Goal: Information Seeking & Learning: Learn about a topic

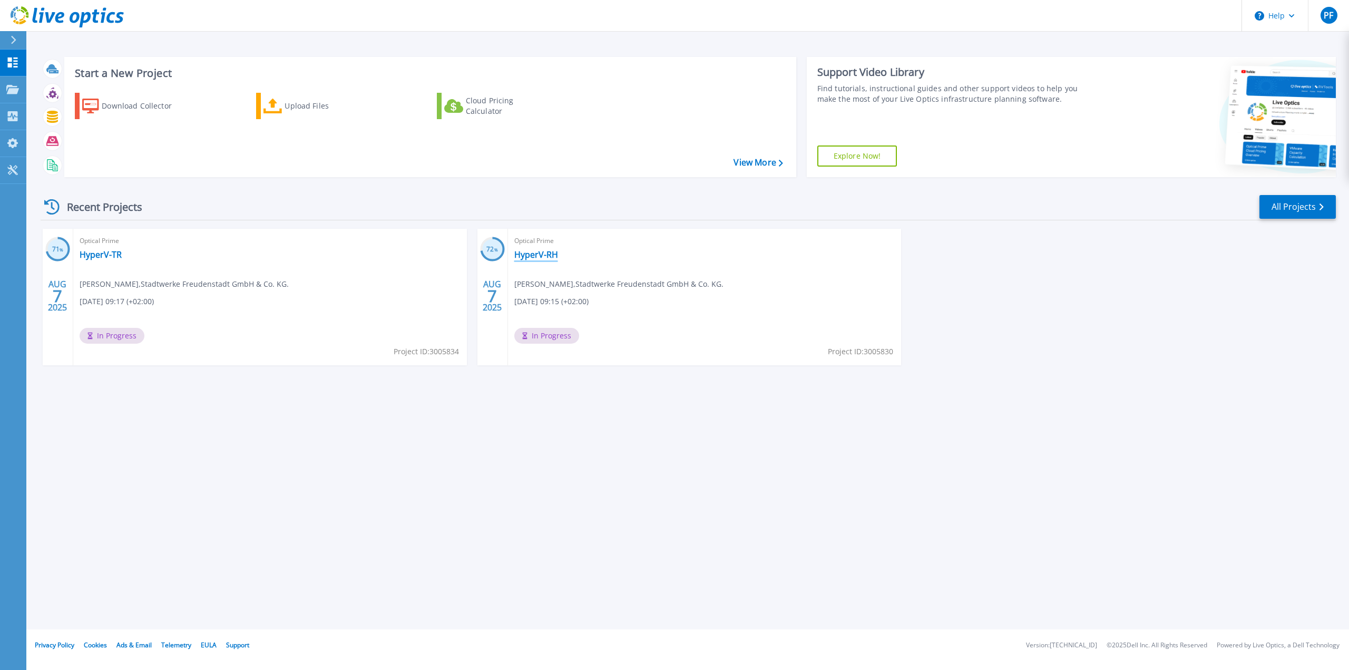
click at [535, 255] on link "HyperV-RH" at bounding box center [536, 254] width 44 height 11
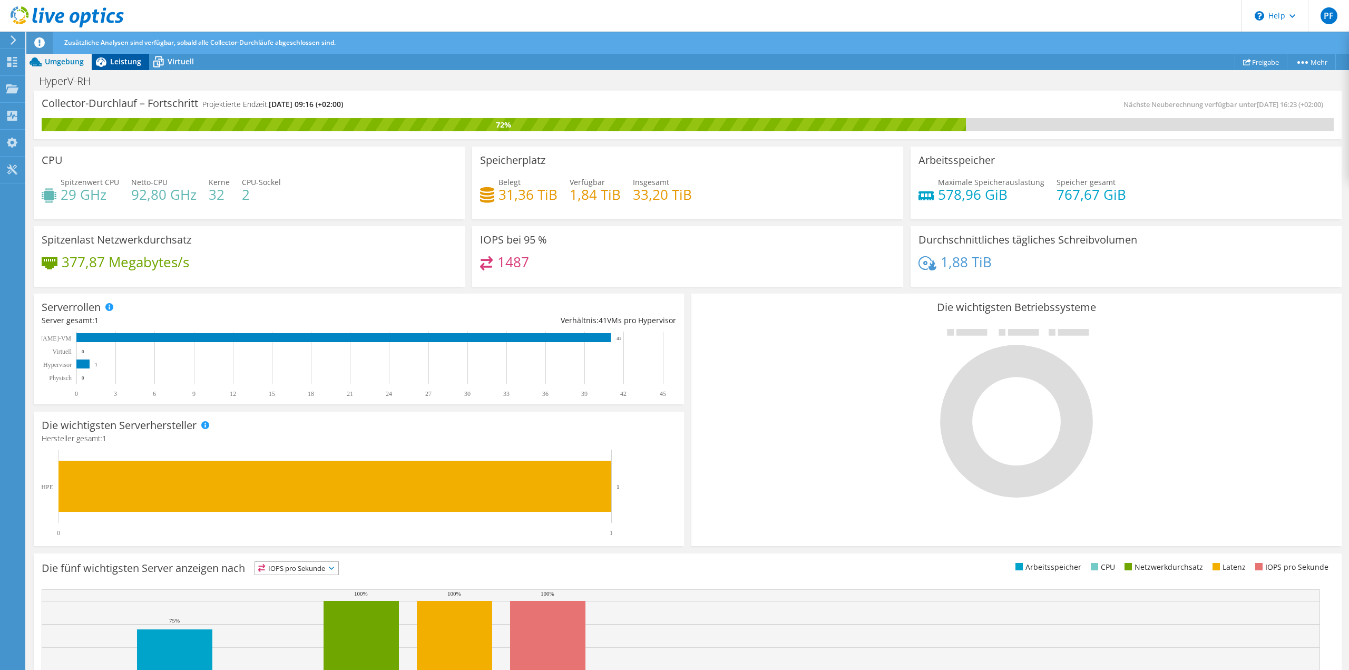
click at [128, 63] on span "Leistung" at bounding box center [125, 61] width 31 height 10
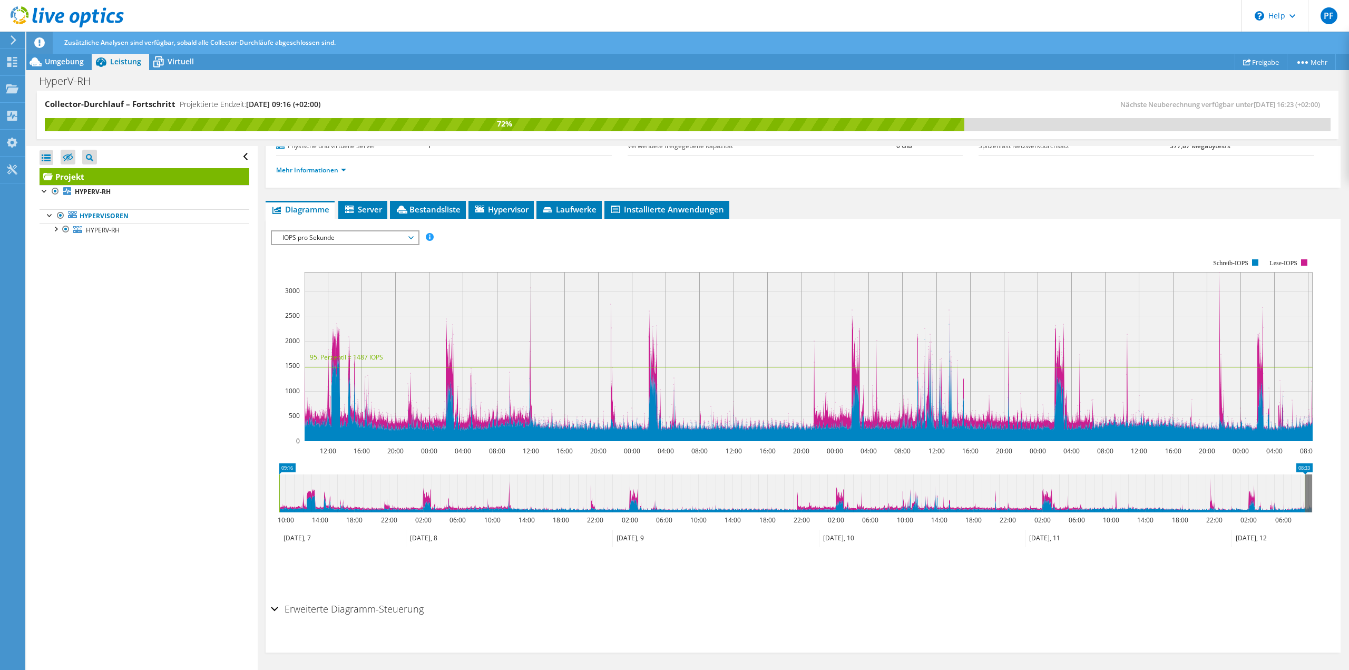
click at [357, 235] on span "IOPS pro Sekunde" at bounding box center [344, 237] width 135 height 13
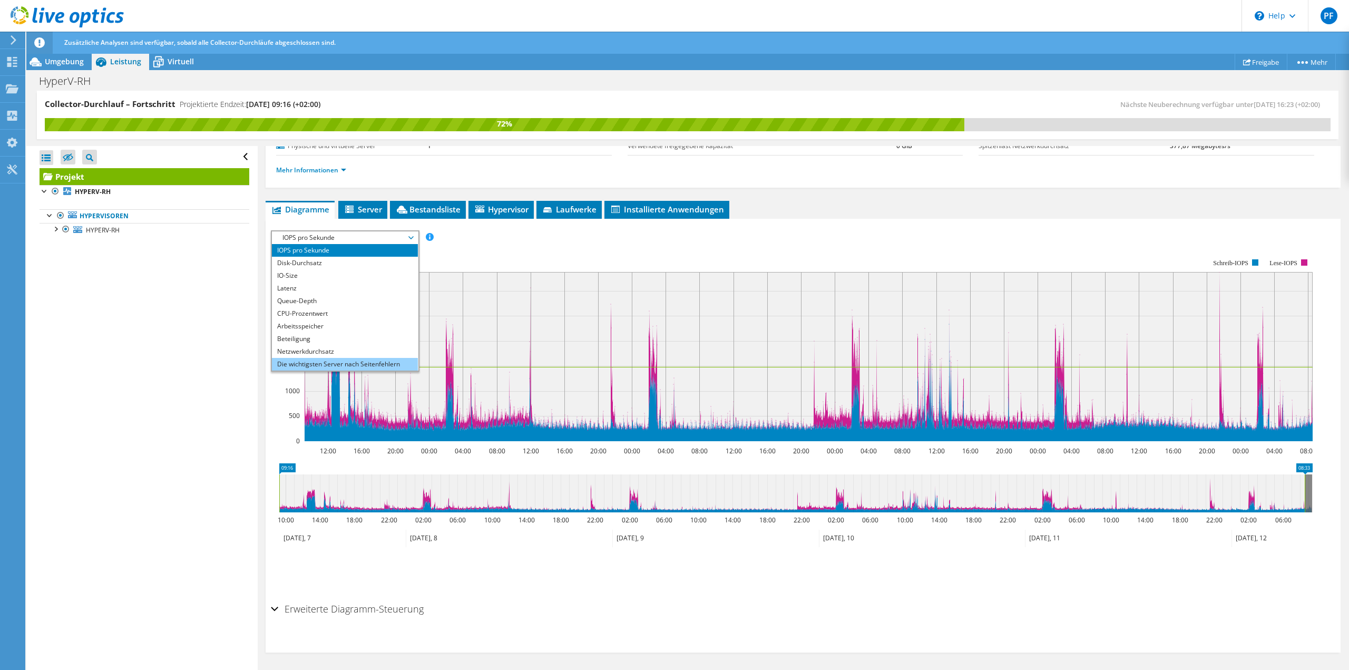
click at [372, 365] on li "Die wichtigsten Server nach Seitenfehlern" at bounding box center [345, 364] width 146 height 13
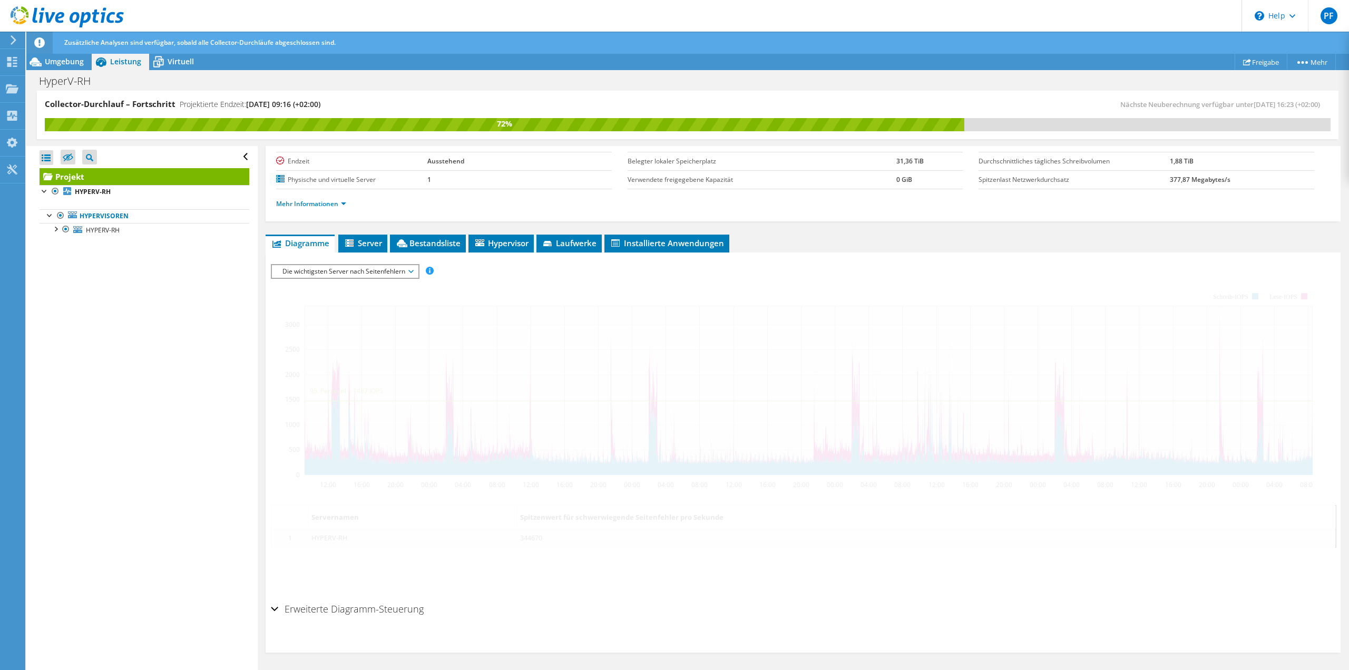
scroll to position [99, 0]
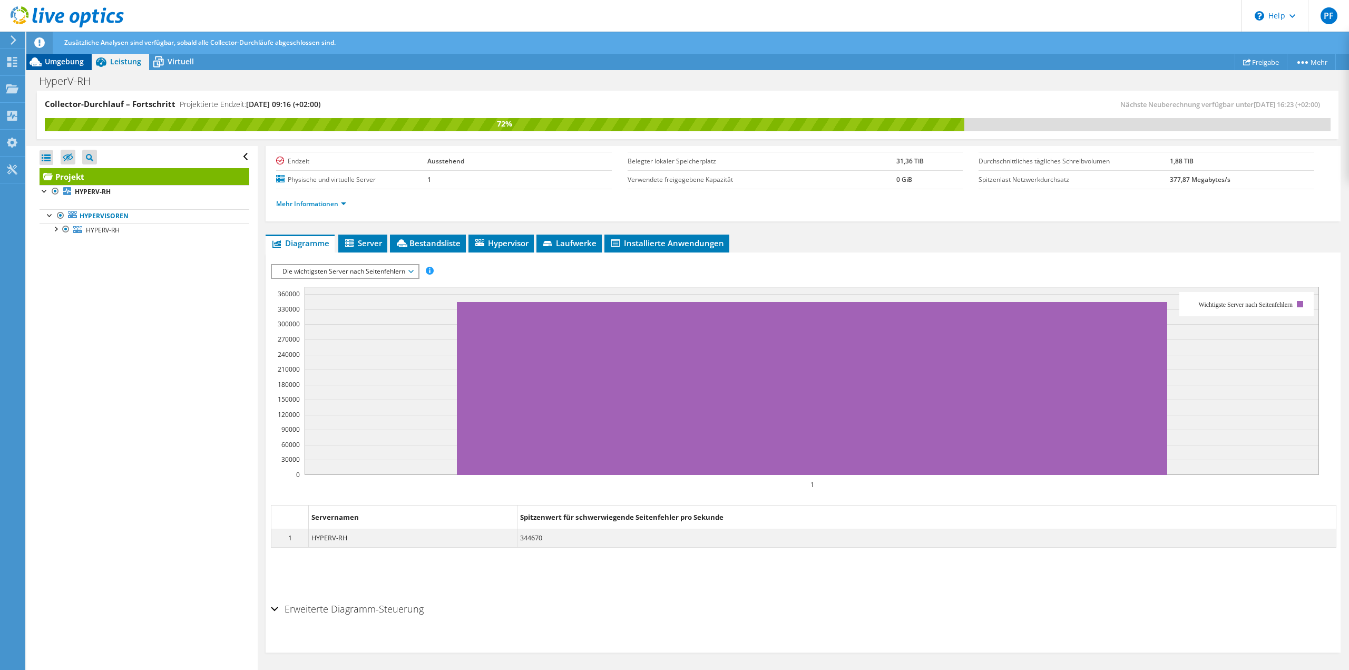
click at [70, 61] on span "Umgebung" at bounding box center [64, 61] width 39 height 10
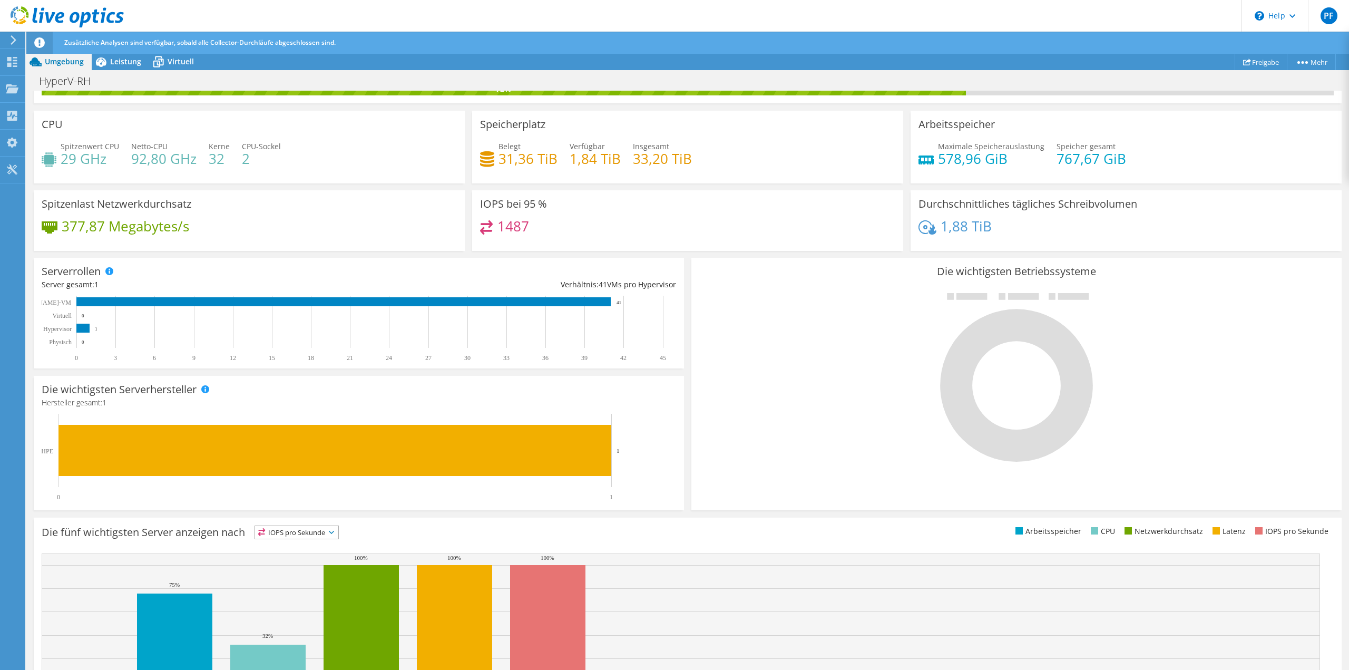
scroll to position [0, 0]
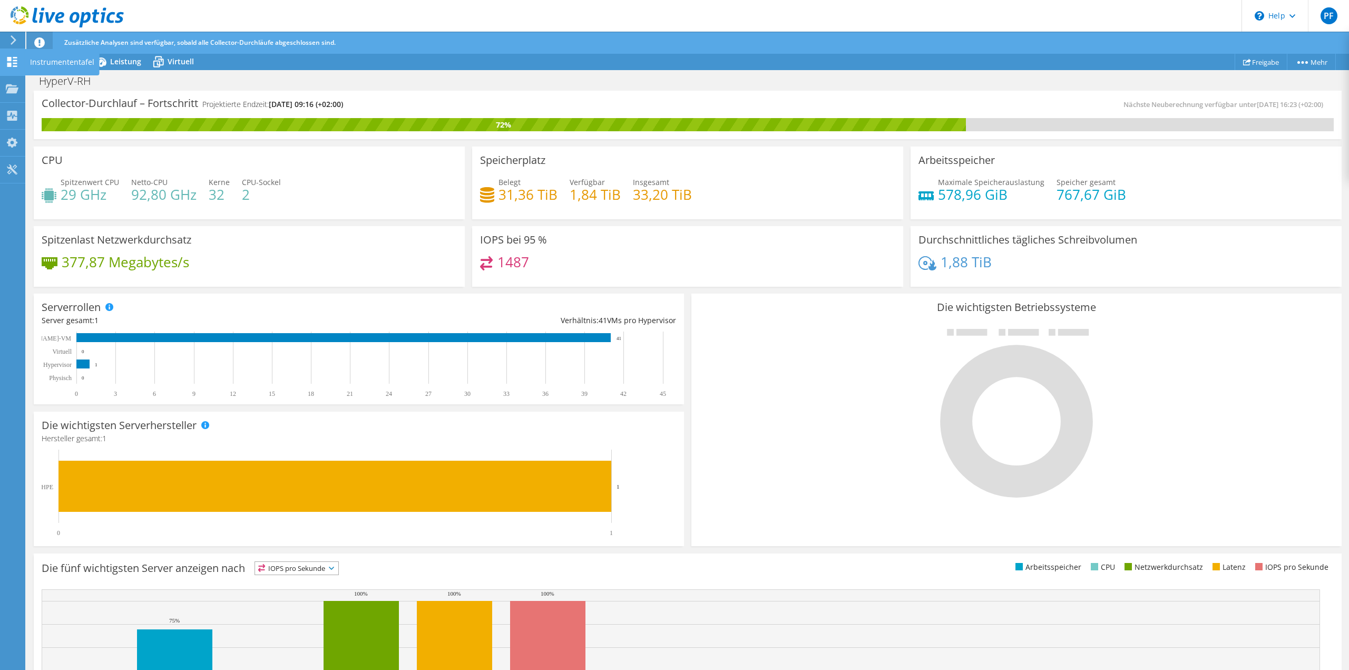
click at [12, 60] on icon at bounding box center [12, 62] width 13 height 10
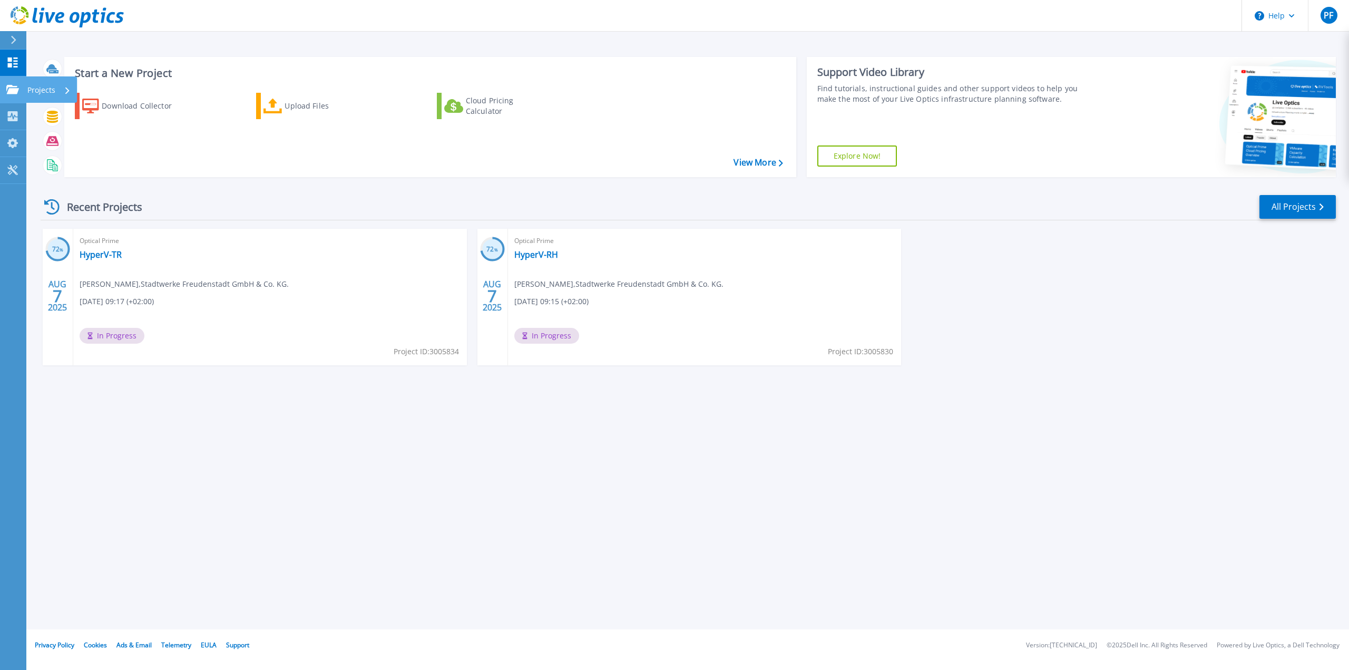
click at [9, 93] on icon at bounding box center [12, 89] width 13 height 9
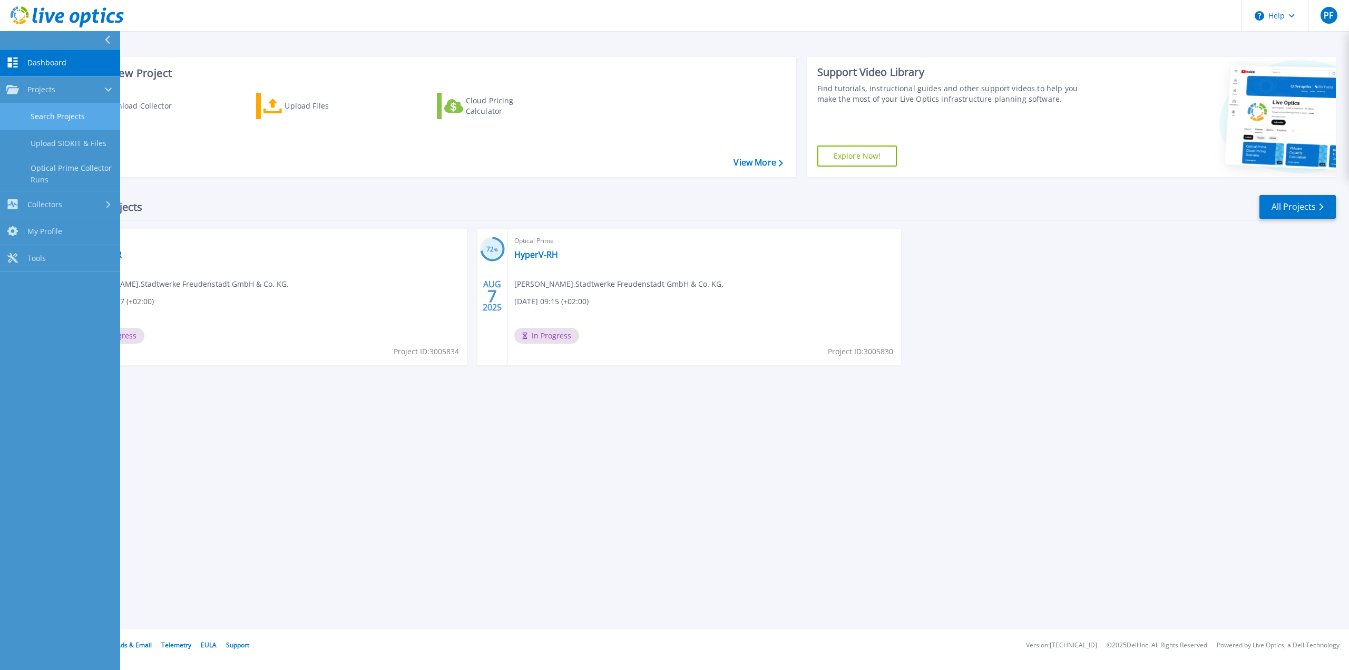
click at [44, 120] on link "Search Projects" at bounding box center [60, 116] width 120 height 27
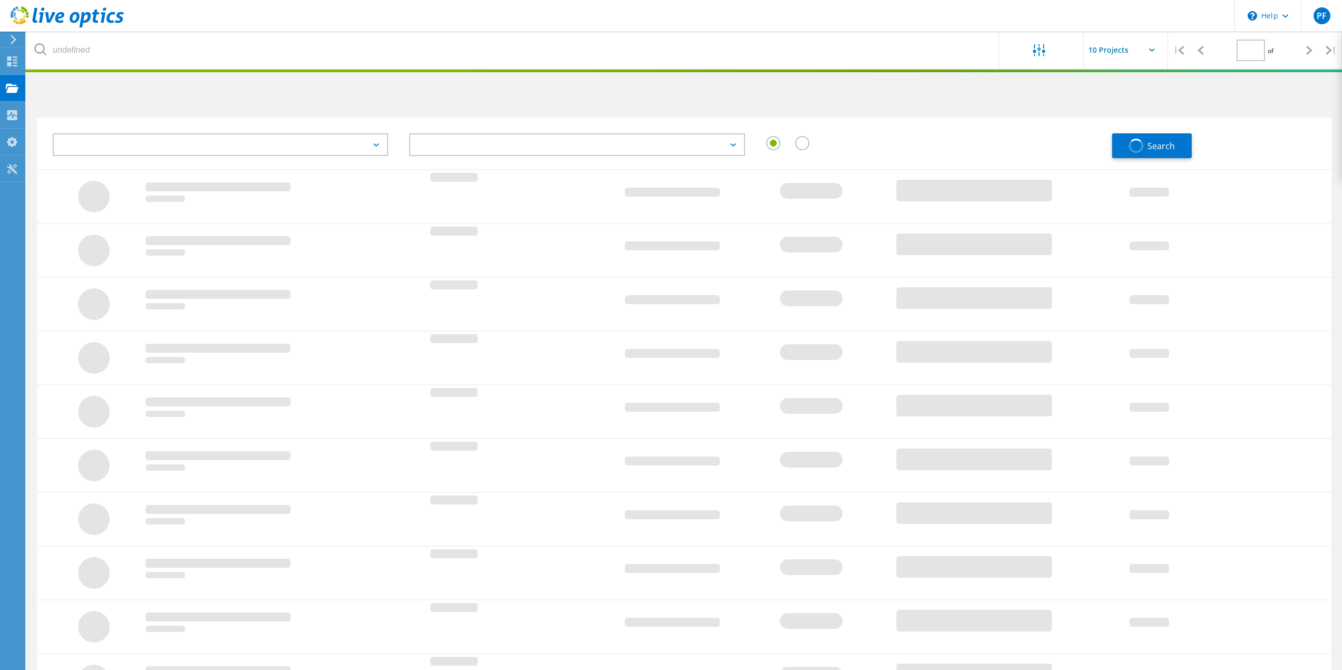
type input "1"
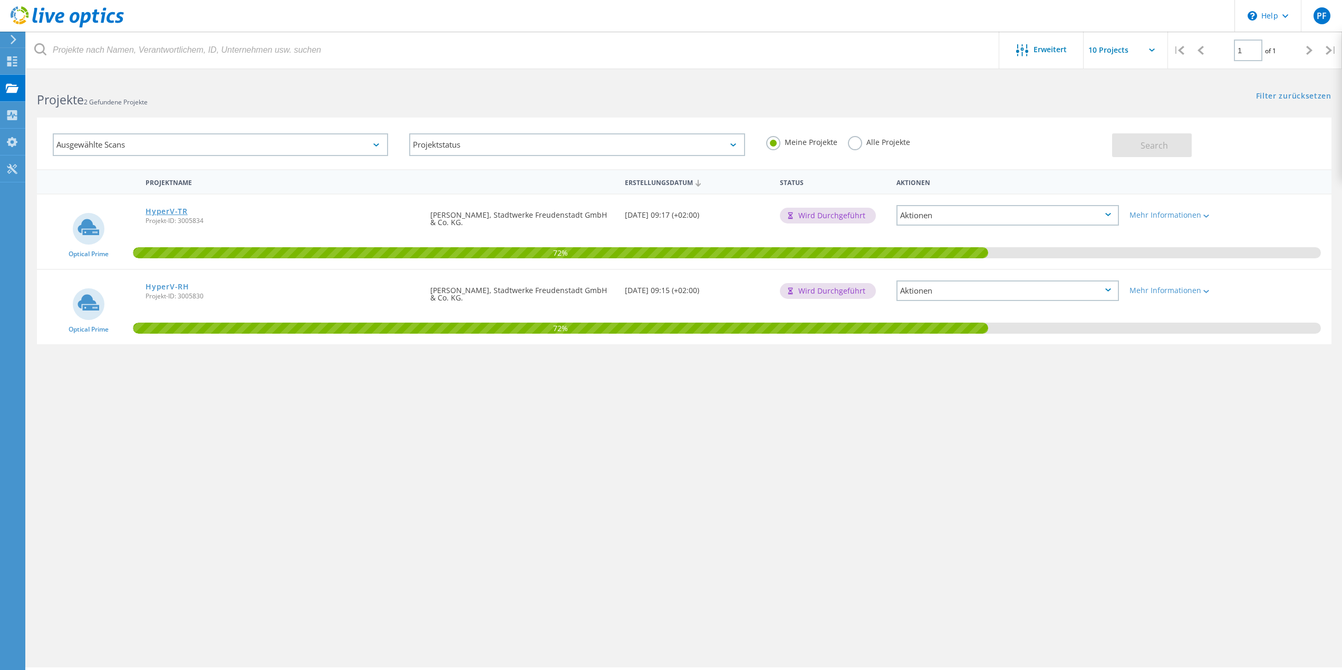
click at [161, 215] on link "HyperV-TR" at bounding box center [166, 211] width 42 height 7
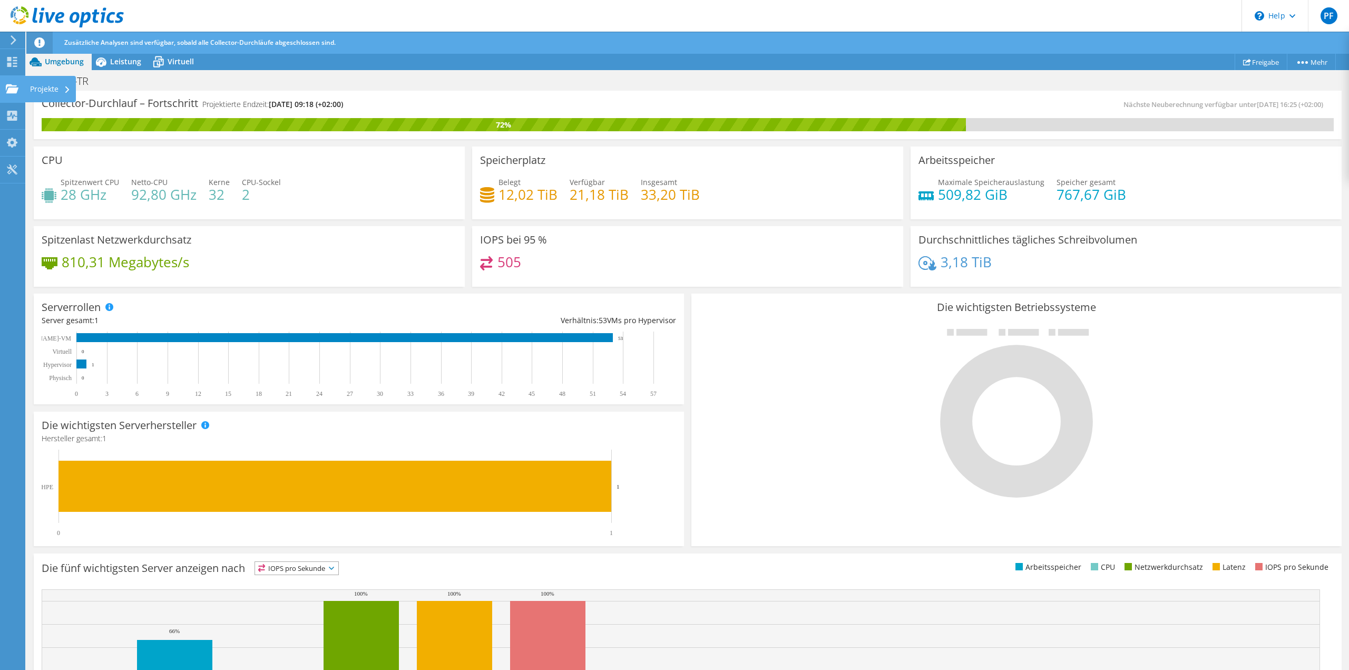
click at [65, 93] on div "Projekte" at bounding box center [50, 89] width 51 height 26
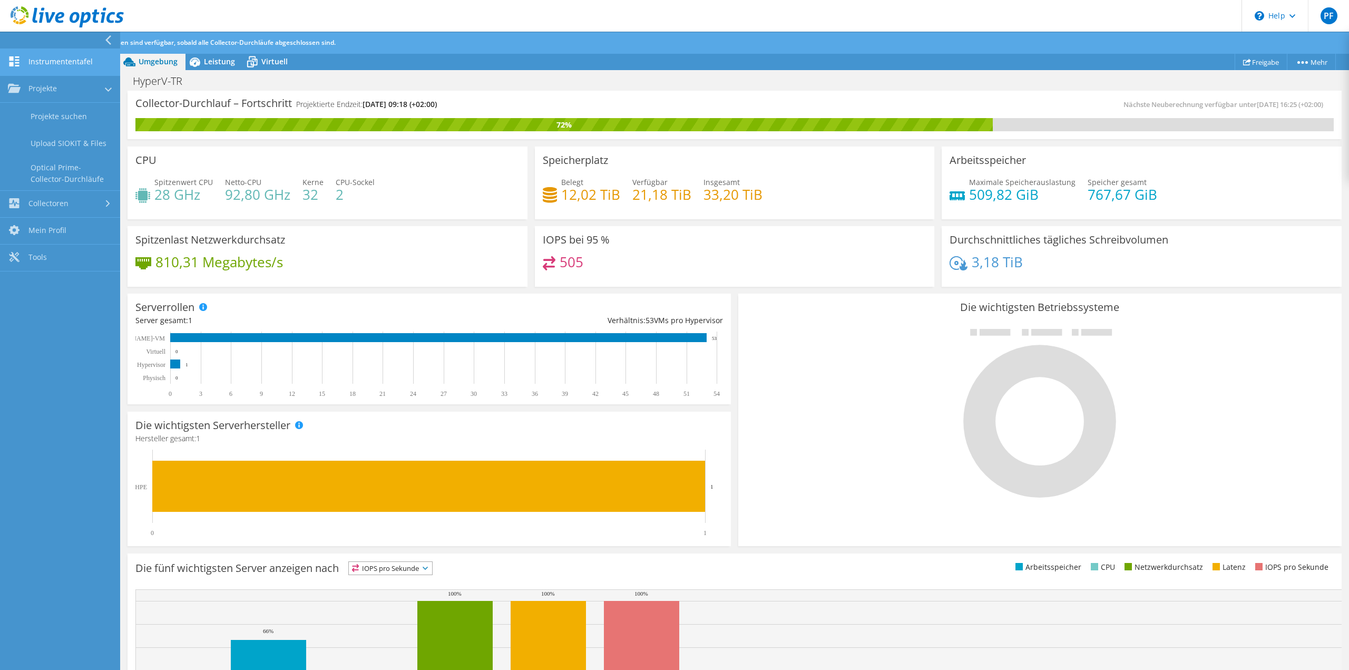
click at [37, 59] on link "Instrumententafel" at bounding box center [60, 62] width 120 height 27
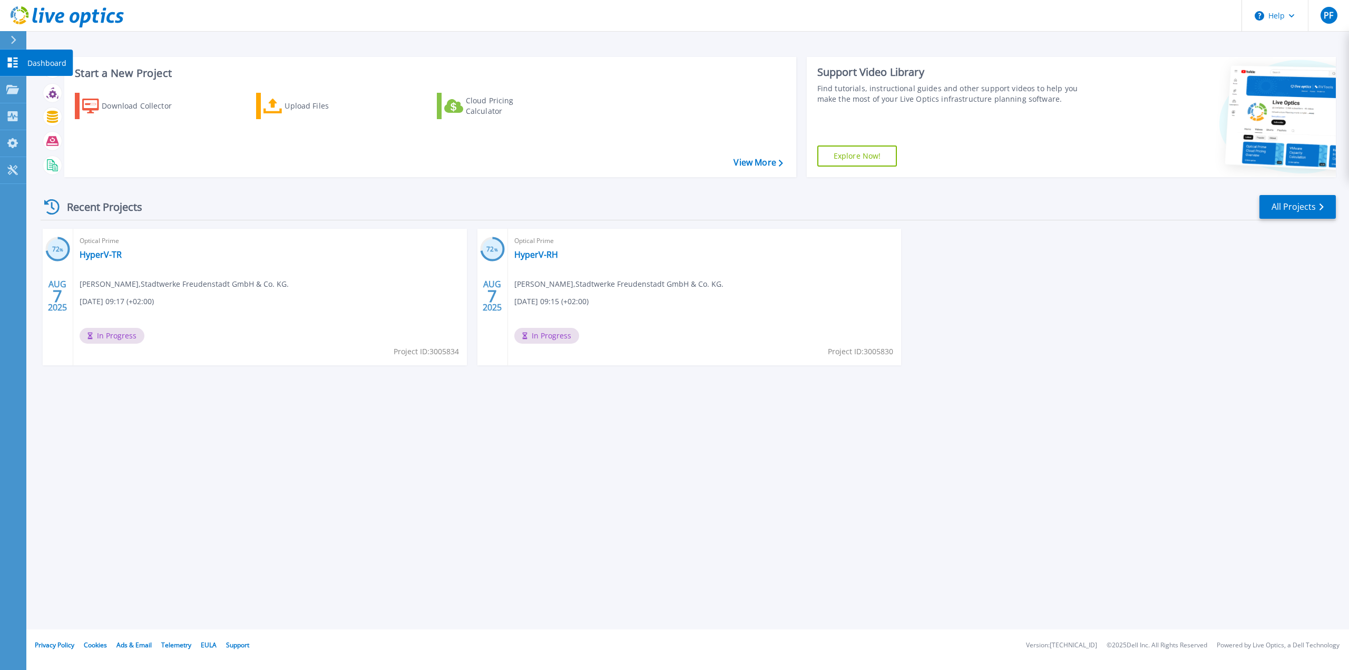
click at [11, 64] on icon at bounding box center [13, 62] width 10 height 10
click at [530, 255] on link "HyperV-RH" at bounding box center [536, 254] width 44 height 11
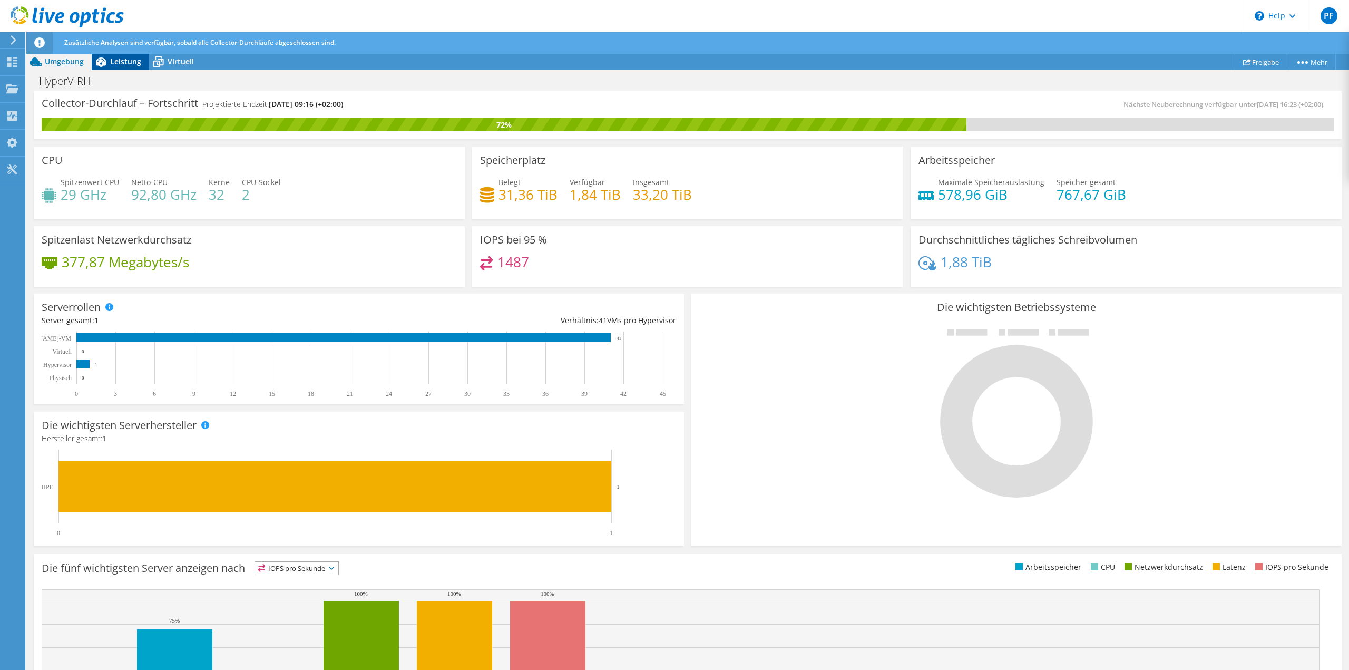
click at [124, 65] on span "Leistung" at bounding box center [125, 61] width 31 height 10
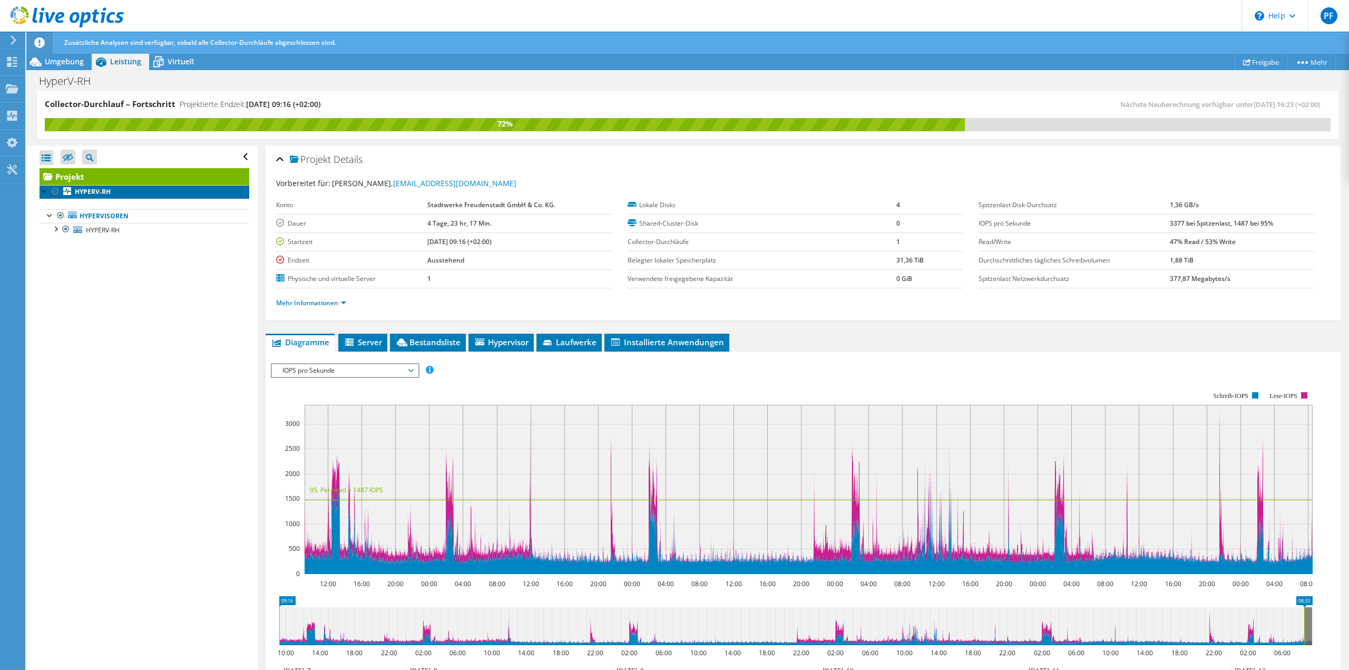
click at [106, 188] on b "HYPERV-RH" at bounding box center [93, 191] width 36 height 9
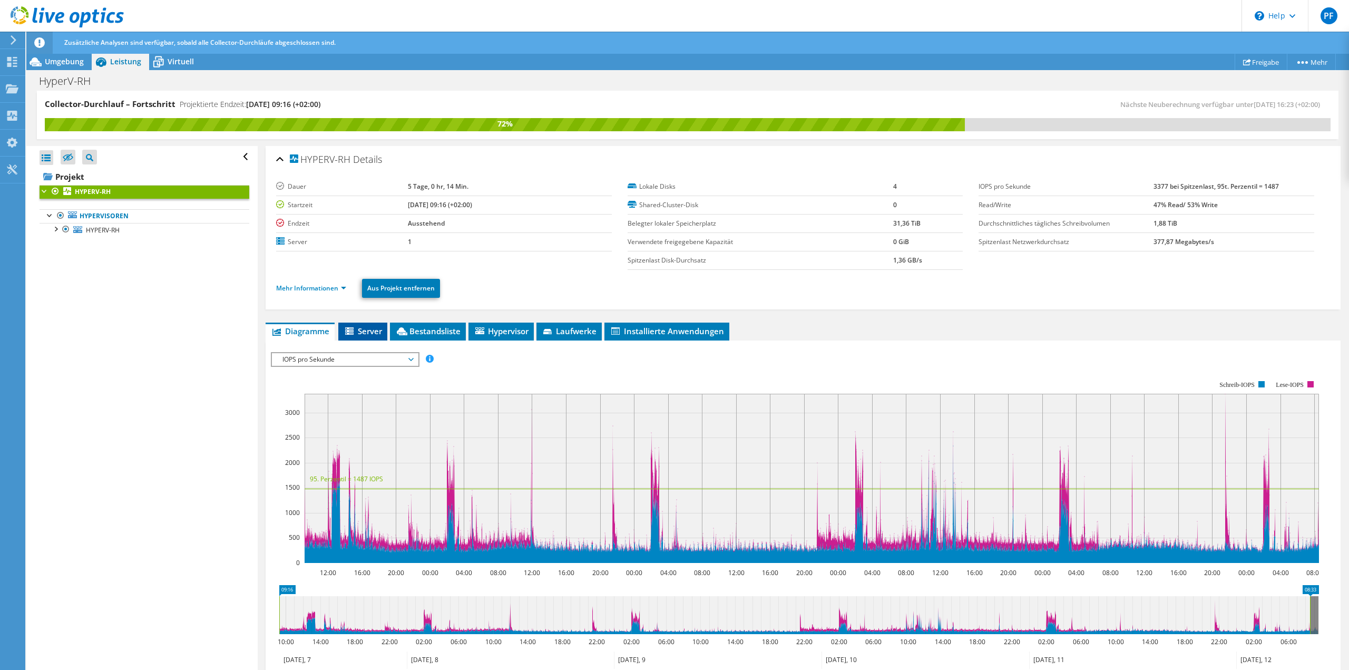
click at [359, 328] on span "Server" at bounding box center [363, 331] width 38 height 11
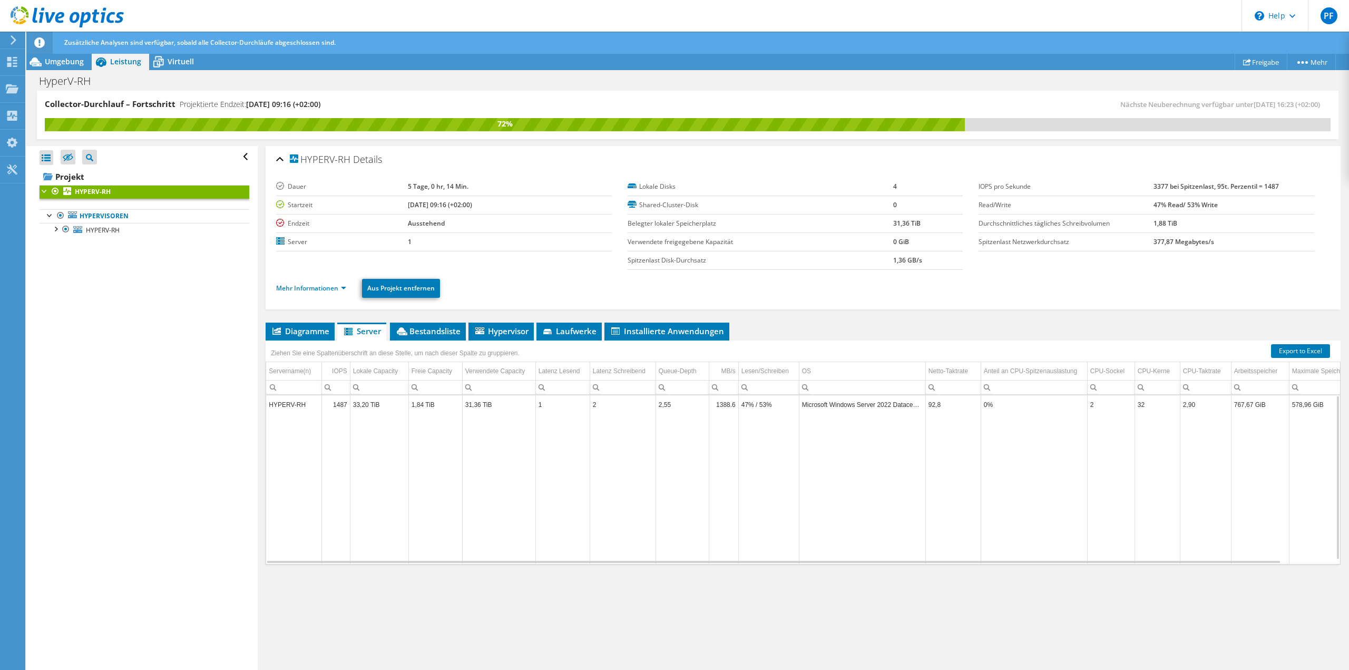
click at [435, 403] on td "1,84 TiB" at bounding box center [436, 404] width 54 height 18
click at [318, 287] on link "Mehr Informationen" at bounding box center [311, 288] width 70 height 9
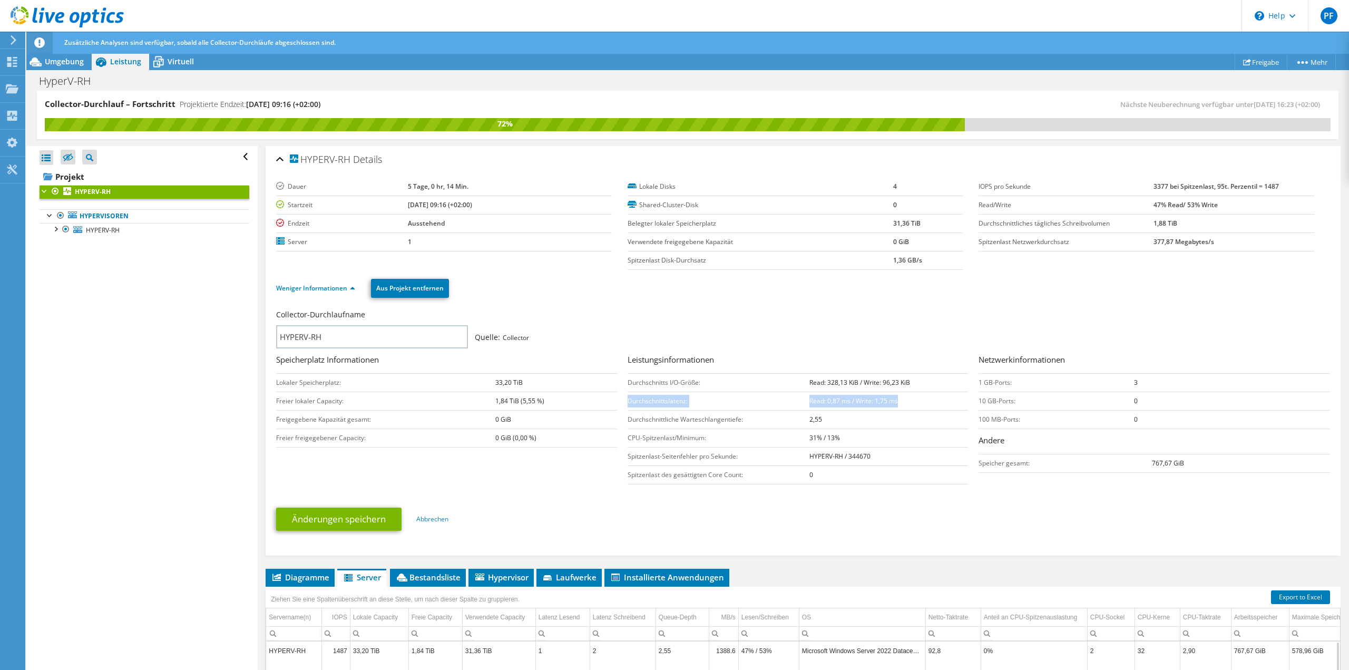
drag, startPoint x: 903, startPoint y: 400, endPoint x: 626, endPoint y: 404, distance: 277.3
click at [628, 404] on tr "Durchschnittslatenz: Read: 0,87 ms / Write: 1,75 ms" at bounding box center [798, 401] width 341 height 18
click at [834, 408] on td "Read: 0,87 ms / Write: 1,75 ms" at bounding box center [889, 401] width 159 height 18
drag, startPoint x: 901, startPoint y: 400, endPoint x: 626, endPoint y: 403, distance: 274.6
click at [628, 403] on tr "Durchschnittslatenz: Read: 0,87 ms / Write: 1,75 ms" at bounding box center [798, 401] width 341 height 18
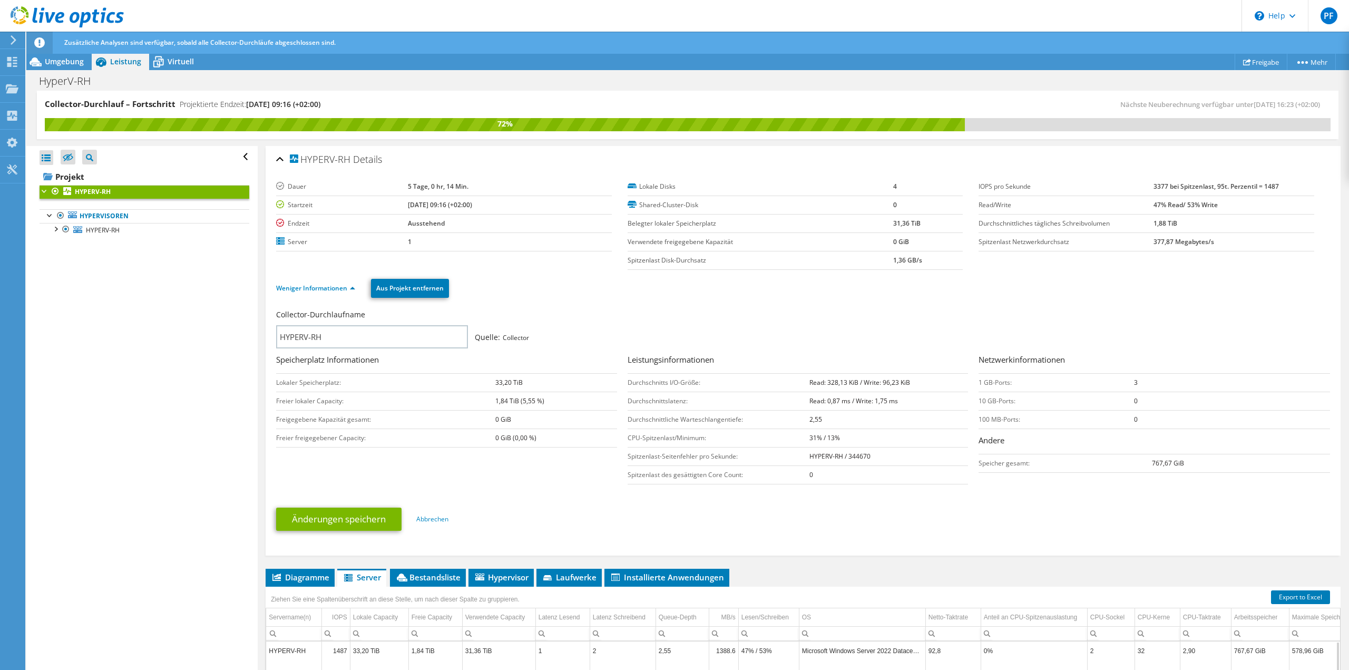
click at [896, 429] on td "31% / 13%" at bounding box center [889, 438] width 159 height 18
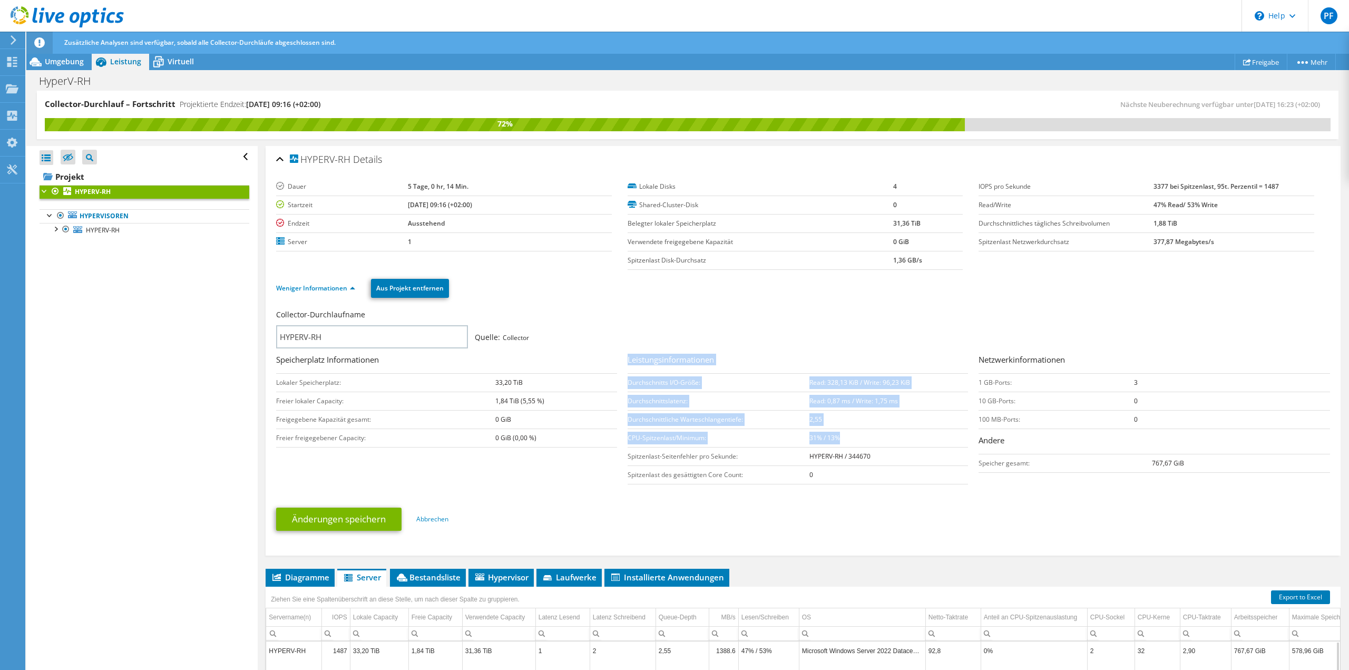
drag, startPoint x: 850, startPoint y: 438, endPoint x: 625, endPoint y: 355, distance: 239.8
click at [628, 355] on div "Leistungsinformationen Durchschnitts I/O-Größe: Read: 328,13 KiB / Write: 96,23…" at bounding box center [804, 419] width 352 height 131
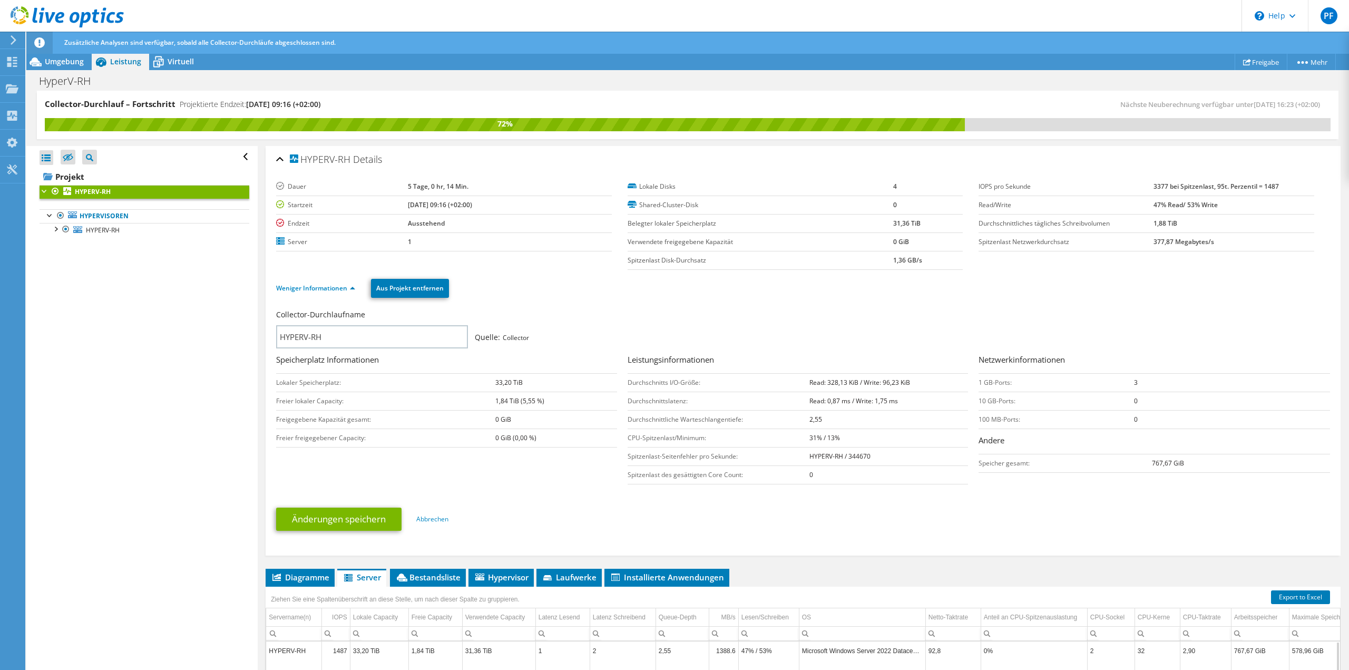
click at [941, 256] on td "1,36 GB/s" at bounding box center [928, 260] width 70 height 18
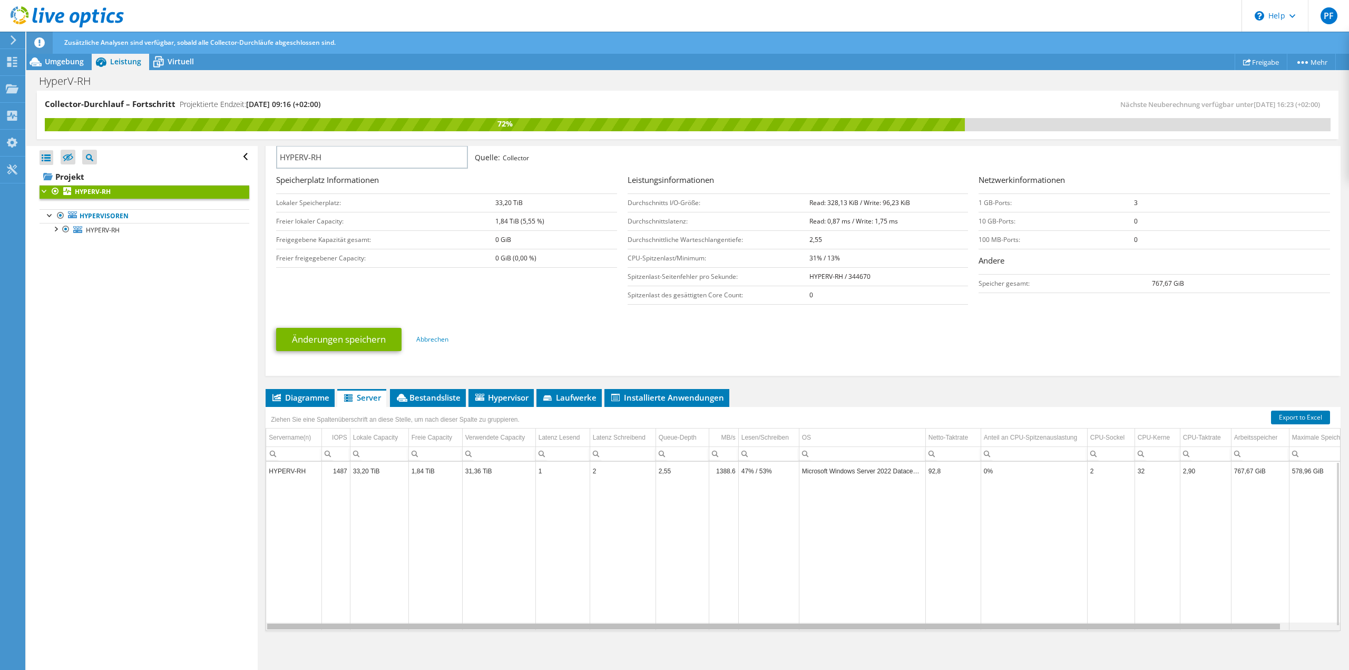
drag, startPoint x: 1008, startPoint y: 629, endPoint x: 864, endPoint y: 623, distance: 144.5
click at [864, 623] on body "PF Endbenutzer Peter Finster edv@freudenstadt.de Stadtwerke Freudenstadt GmbH &…" at bounding box center [674, 335] width 1349 height 670
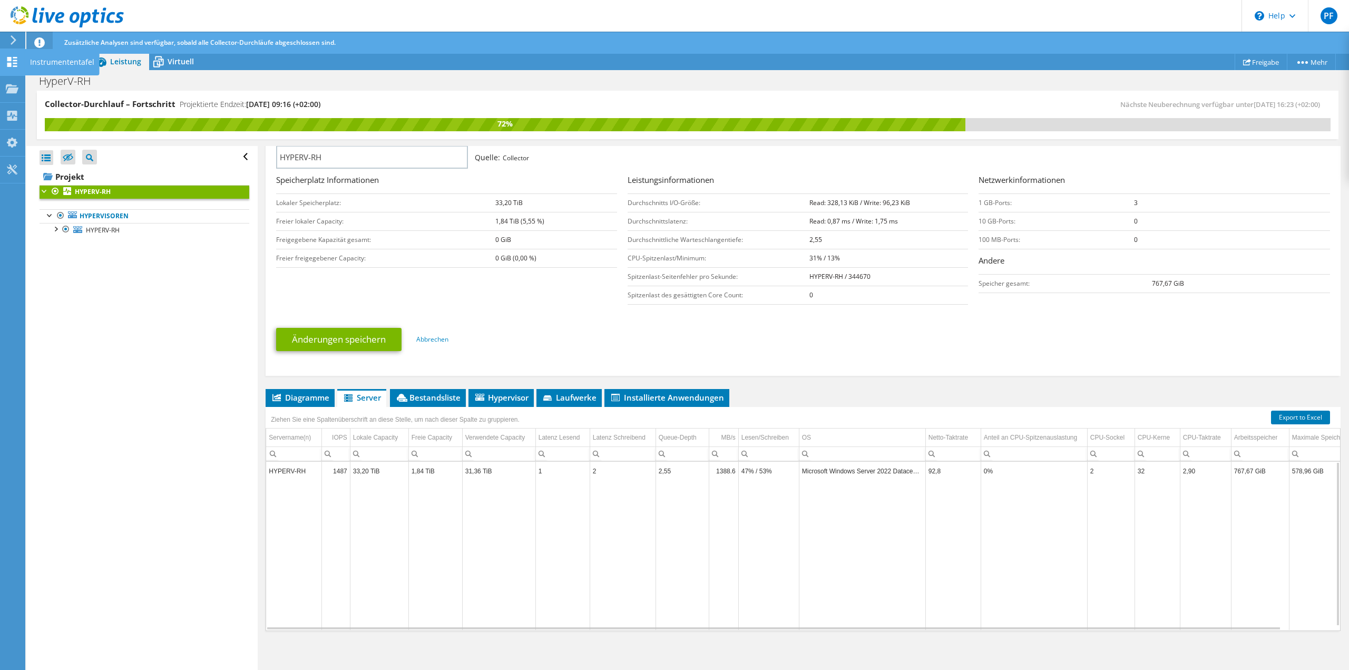
click at [13, 63] on icon at bounding box center [12, 62] width 13 height 10
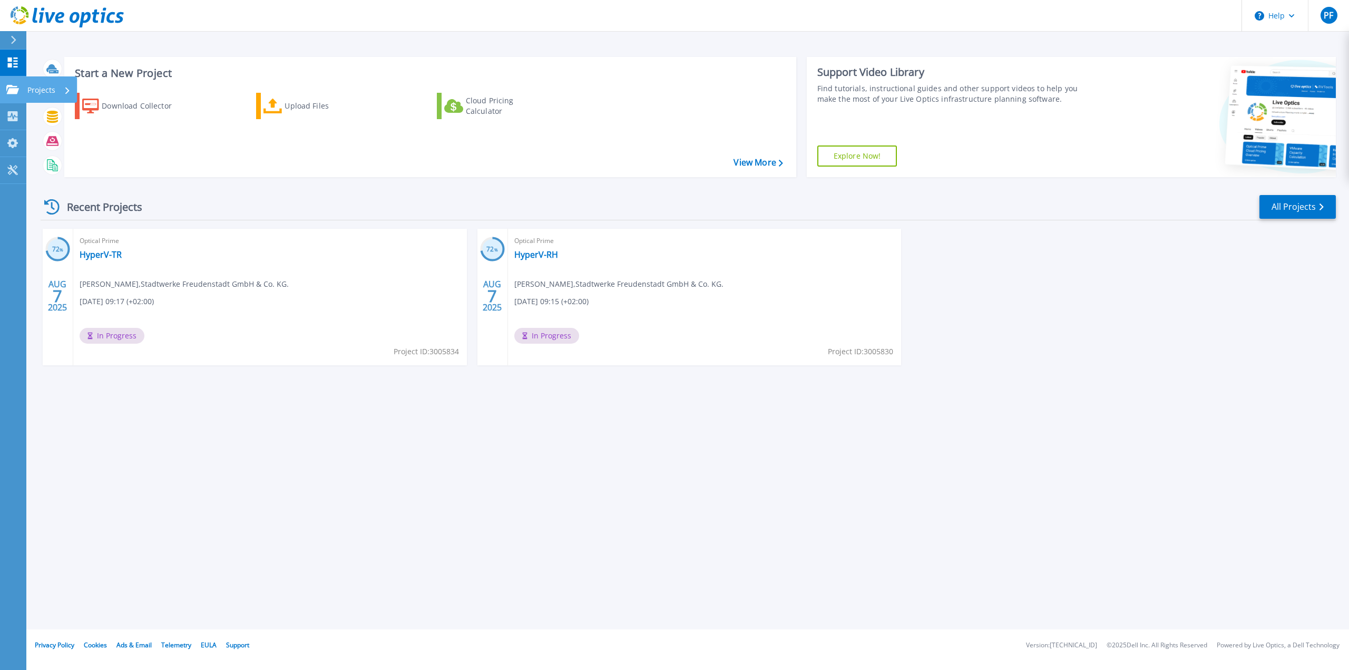
click at [20, 91] on div "Projects" at bounding box center [30, 89] width 49 height 9
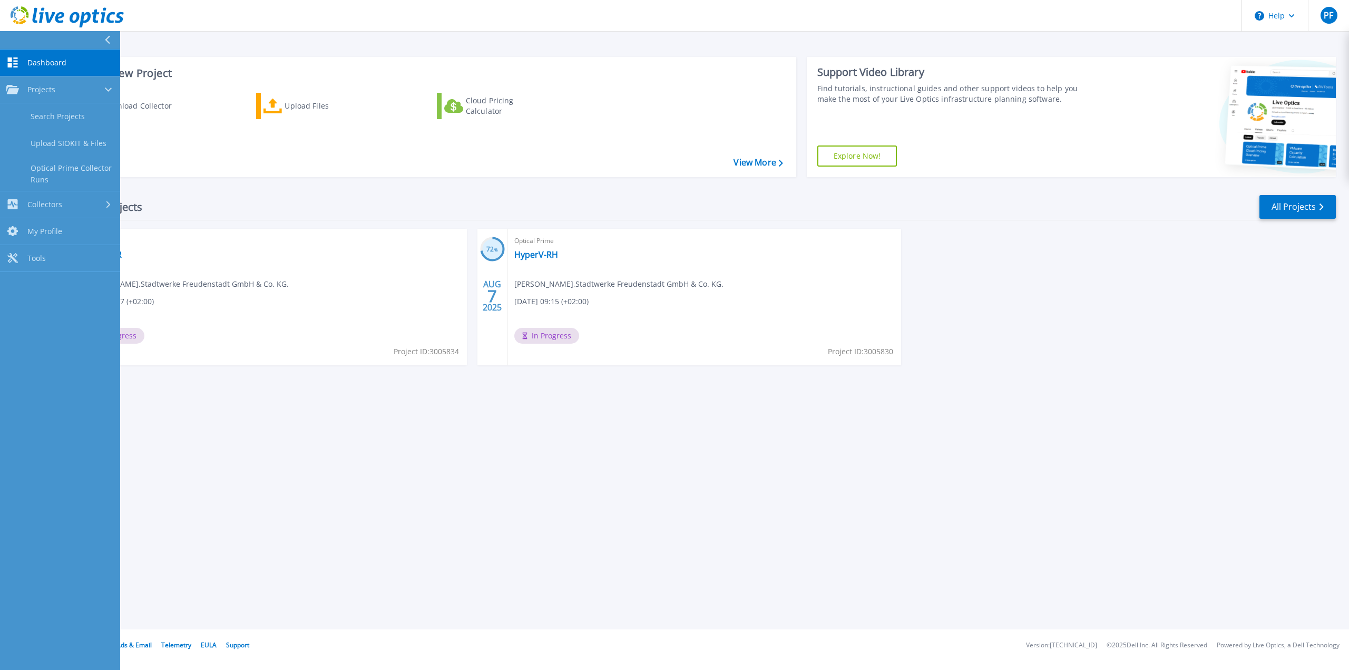
click at [526, 513] on div "Start a New Project Download Collector Upload Files Cloud Pricing Calculator Vi…" at bounding box center [687, 314] width 1323 height 629
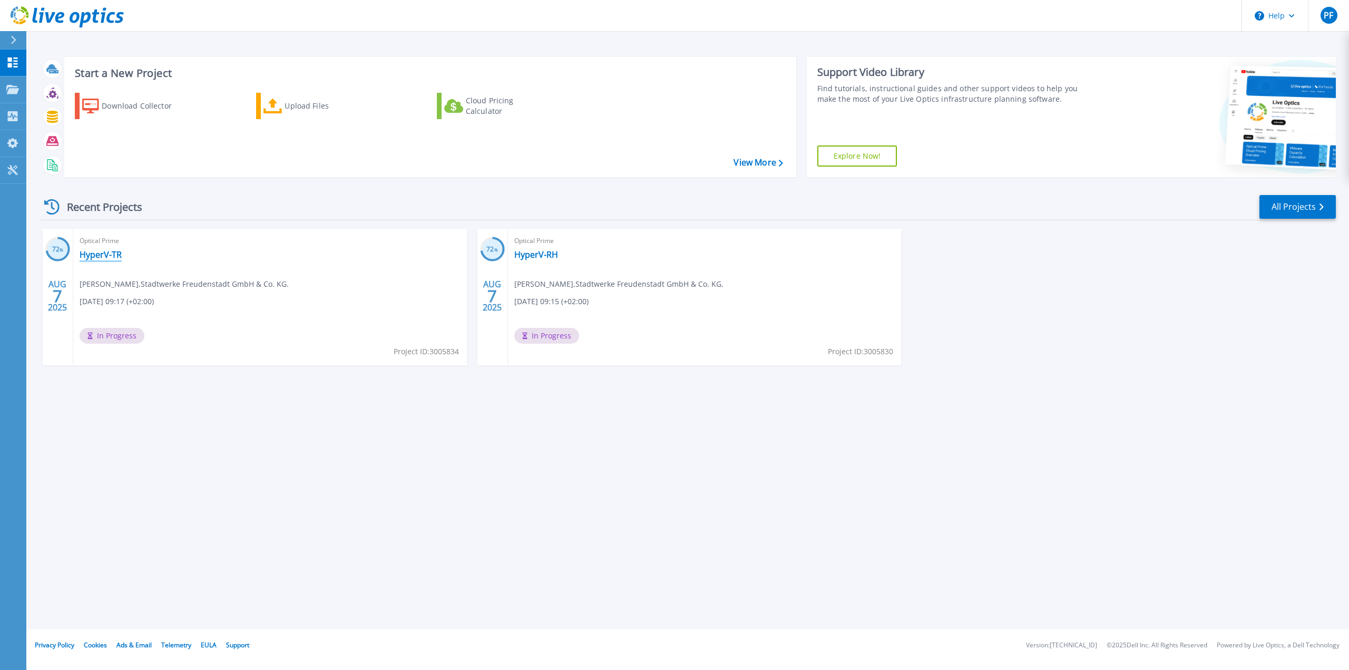
click at [95, 256] on link "HyperV-TR" at bounding box center [101, 254] width 42 height 11
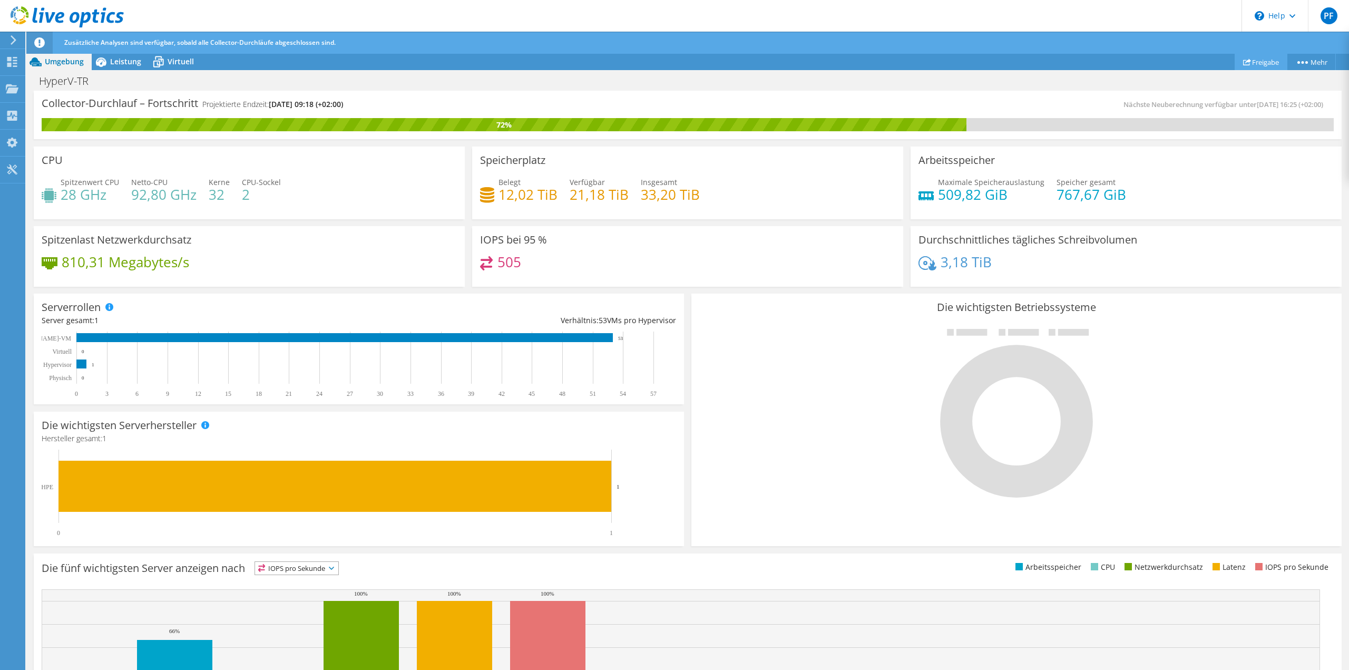
click at [1270, 69] on link "Freigabe" at bounding box center [1261, 62] width 53 height 16
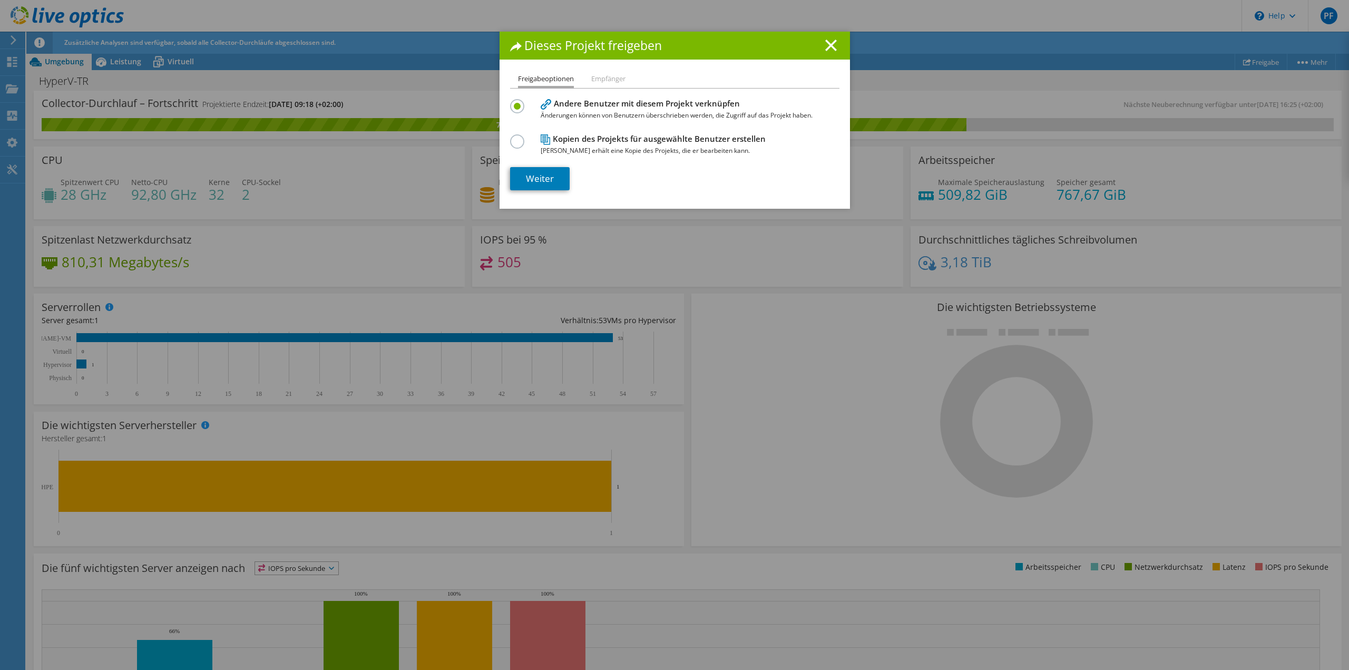
click at [602, 80] on li "Empfänger" at bounding box center [608, 79] width 34 height 13
click at [831, 47] on icon at bounding box center [831, 46] width 12 height 12
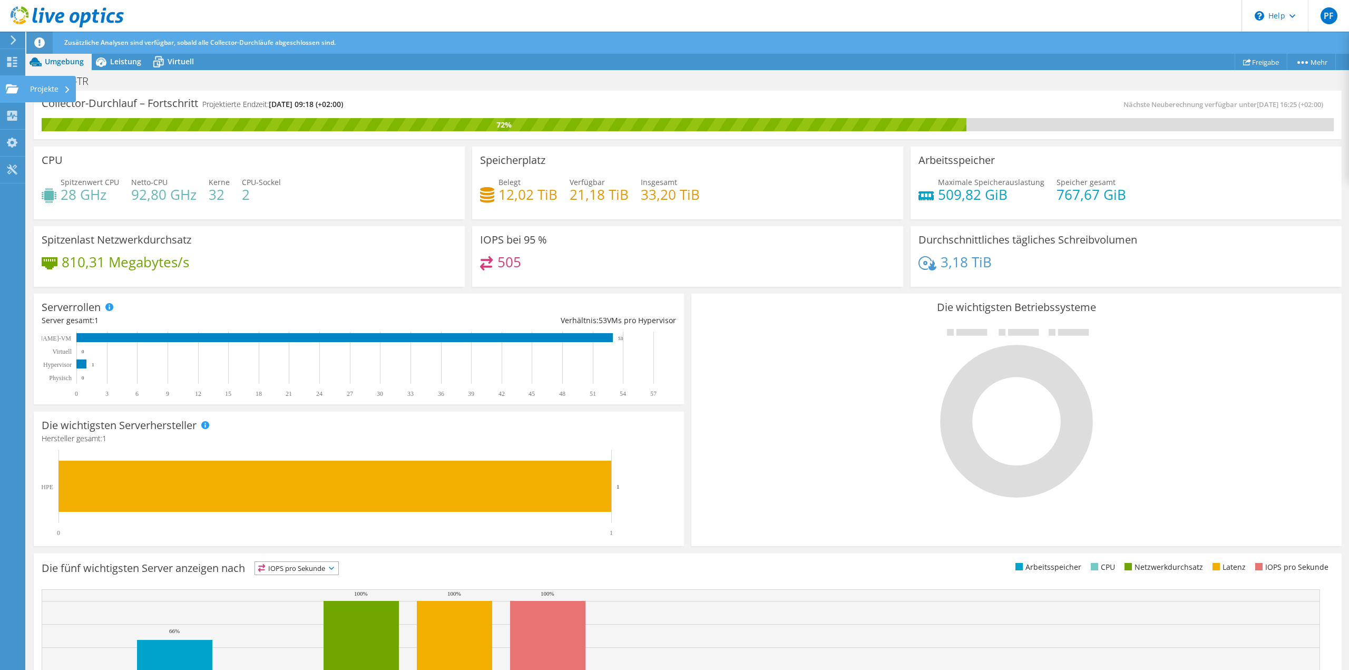
click at [15, 91] on use at bounding box center [12, 88] width 13 height 9
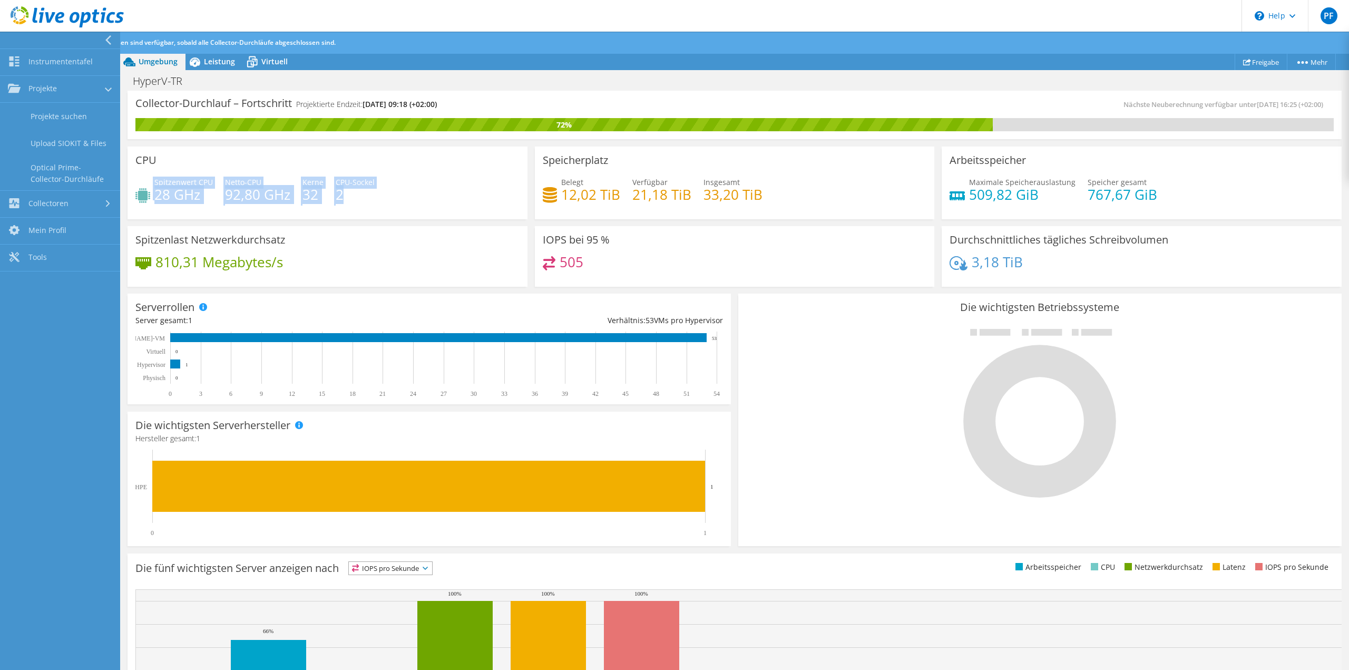
drag, startPoint x: 361, startPoint y: 192, endPoint x: 140, endPoint y: 177, distance: 220.9
click at [140, 177] on div "Spitzenwert CPU 28 GHz Netto-CPU 92,80 GHz Kerne 32 CPU-Sockel 2" at bounding box center [327, 194] width 384 height 34
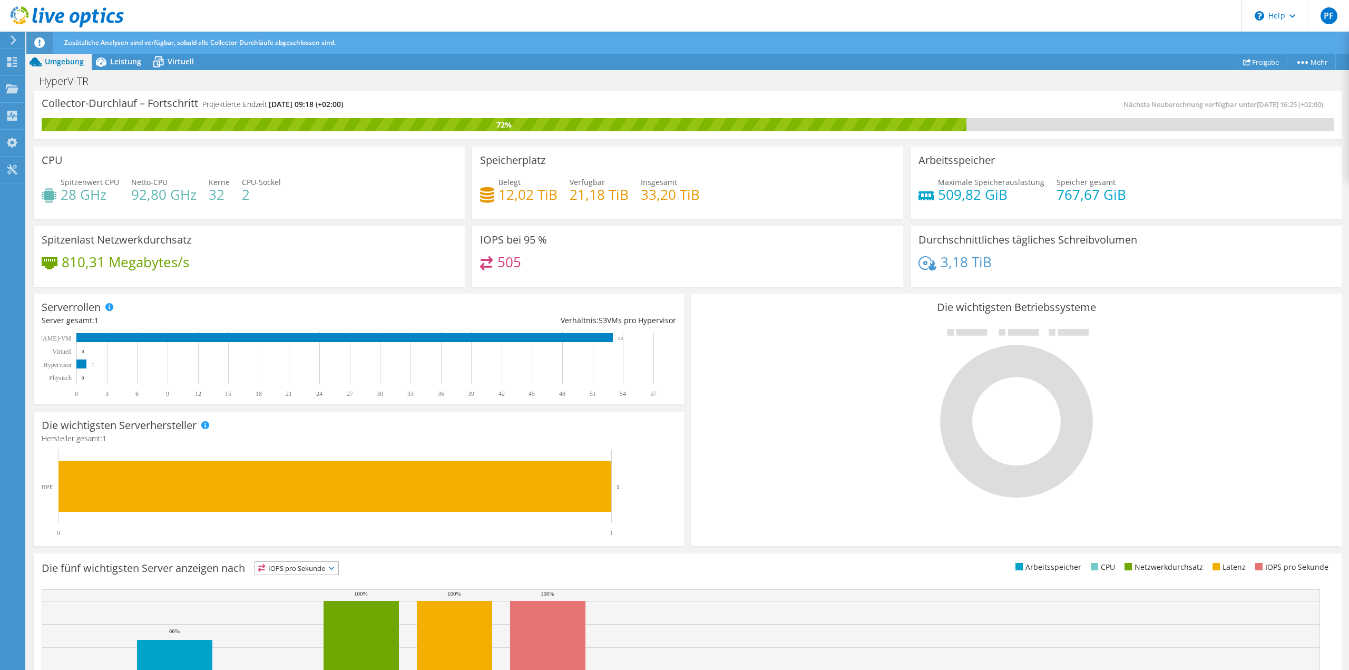
click at [290, 161] on div "CPU Spitzenwert CPU 28 GHz Netto-CPU 92,80 GHz Kerne 32 CPU-Sockel 2" at bounding box center [249, 183] width 431 height 73
click at [1289, 80] on link "Projektdetails" at bounding box center [1288, 81] width 100 height 22
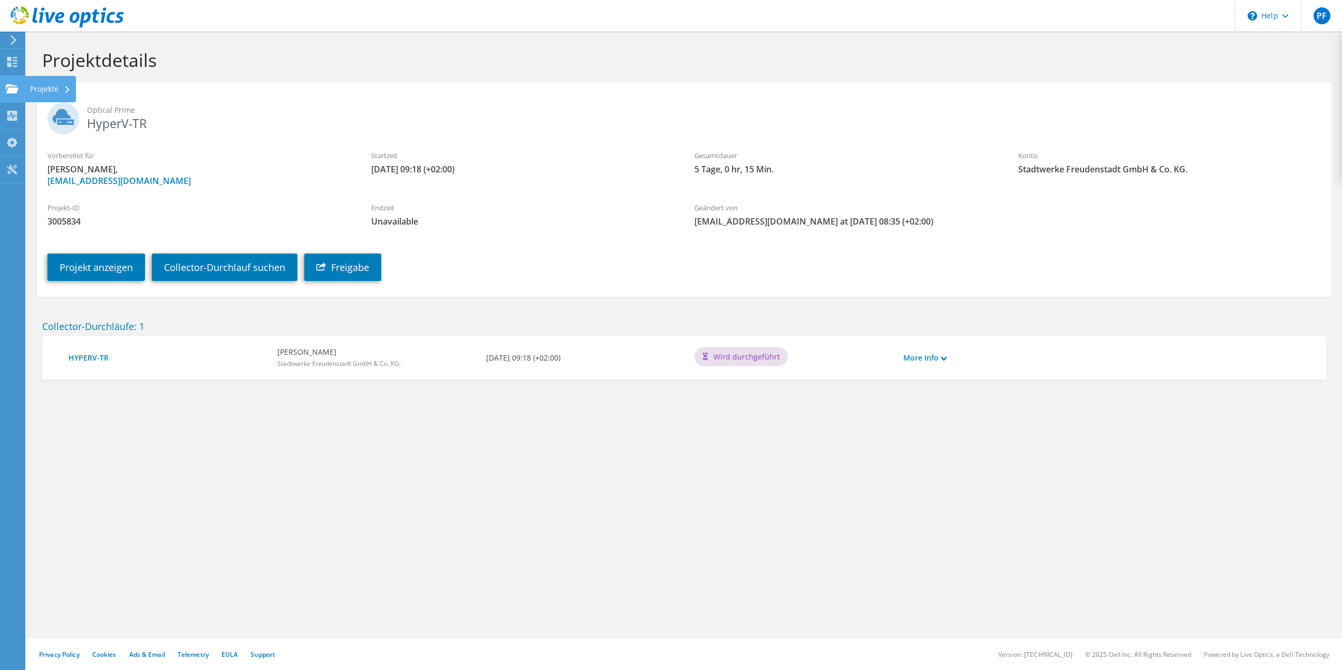
click at [14, 91] on use at bounding box center [12, 88] width 13 height 9
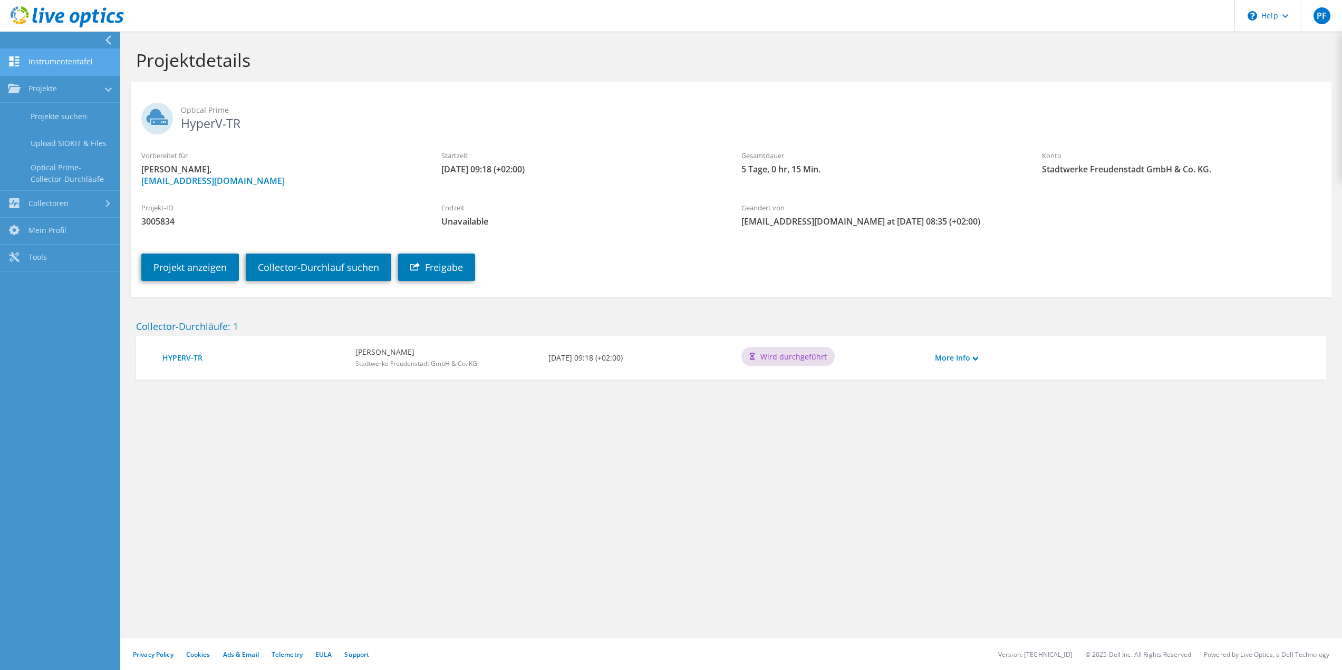
click at [51, 58] on link "Instrumententafel" at bounding box center [60, 62] width 120 height 27
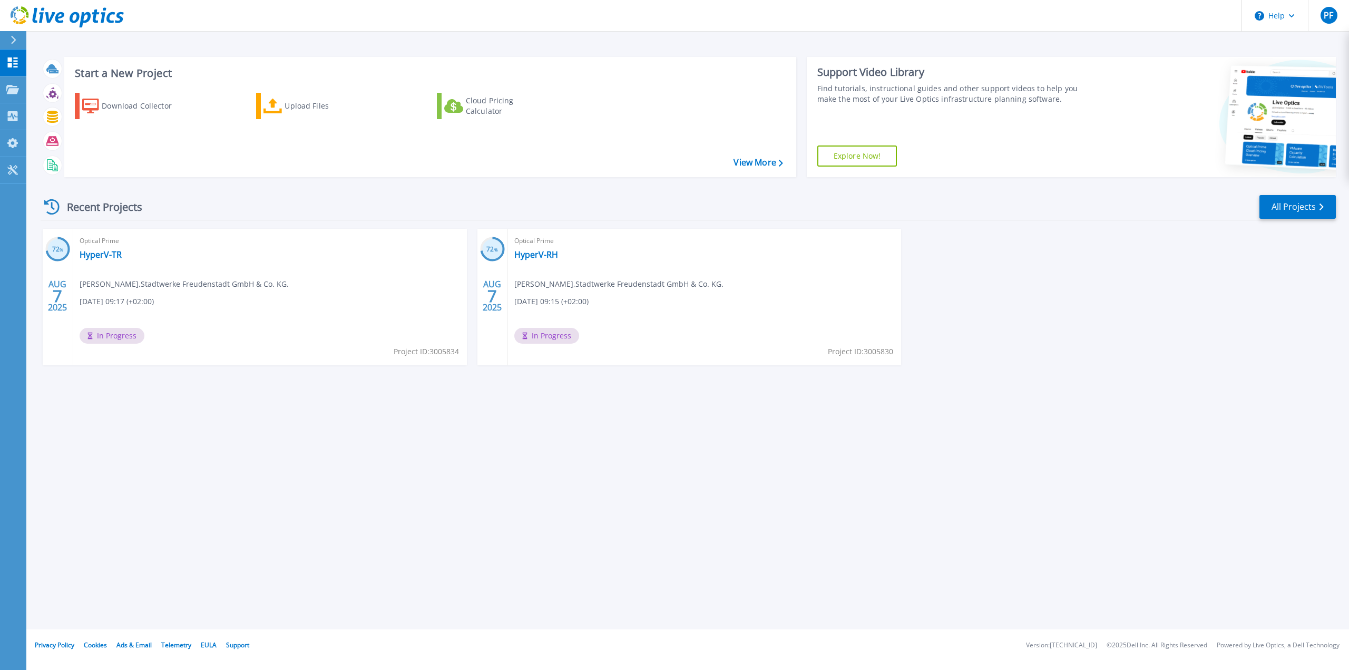
drag, startPoint x: 184, startPoint y: 305, endPoint x: 169, endPoint y: 304, distance: 15.9
click at [169, 304] on div "Optical Prime HyperV-TR [PERSON_NAME] , Stadtwerke Freudenstadt GmbH & Co. KG. …" at bounding box center [270, 297] width 394 height 137
click at [105, 256] on link "HyperV-TR" at bounding box center [101, 254] width 42 height 11
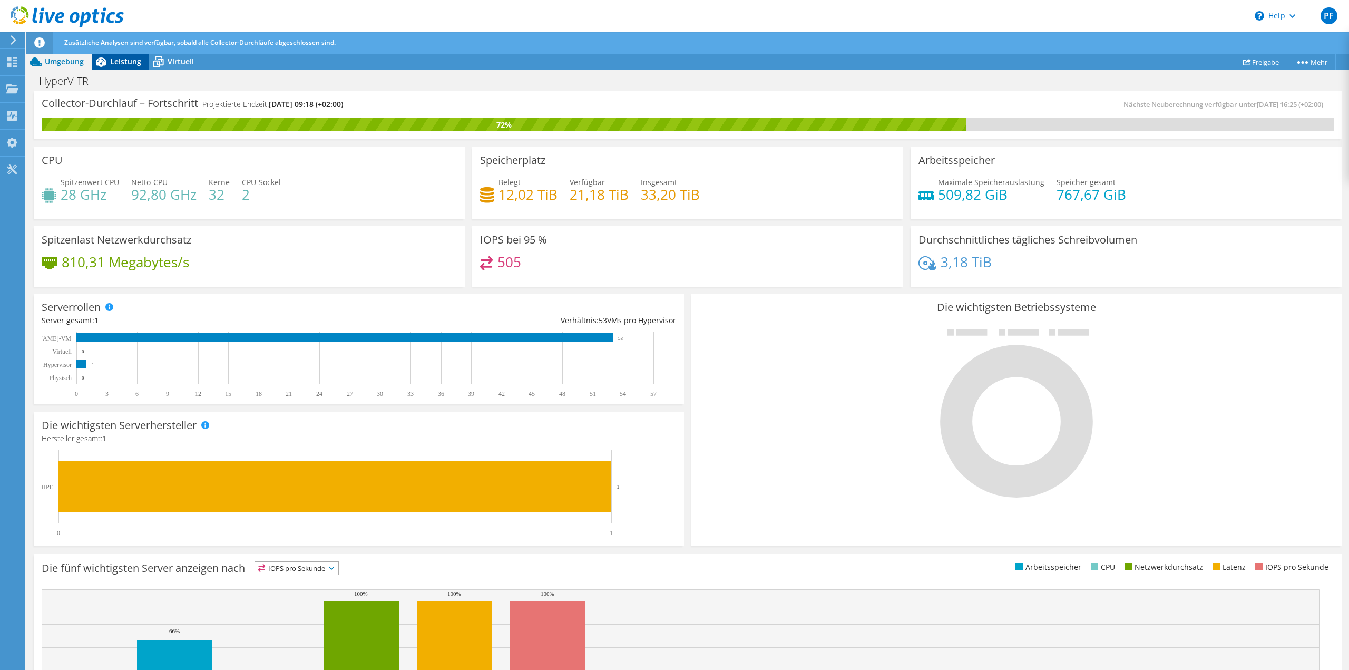
click at [123, 62] on span "Leistung" at bounding box center [125, 61] width 31 height 10
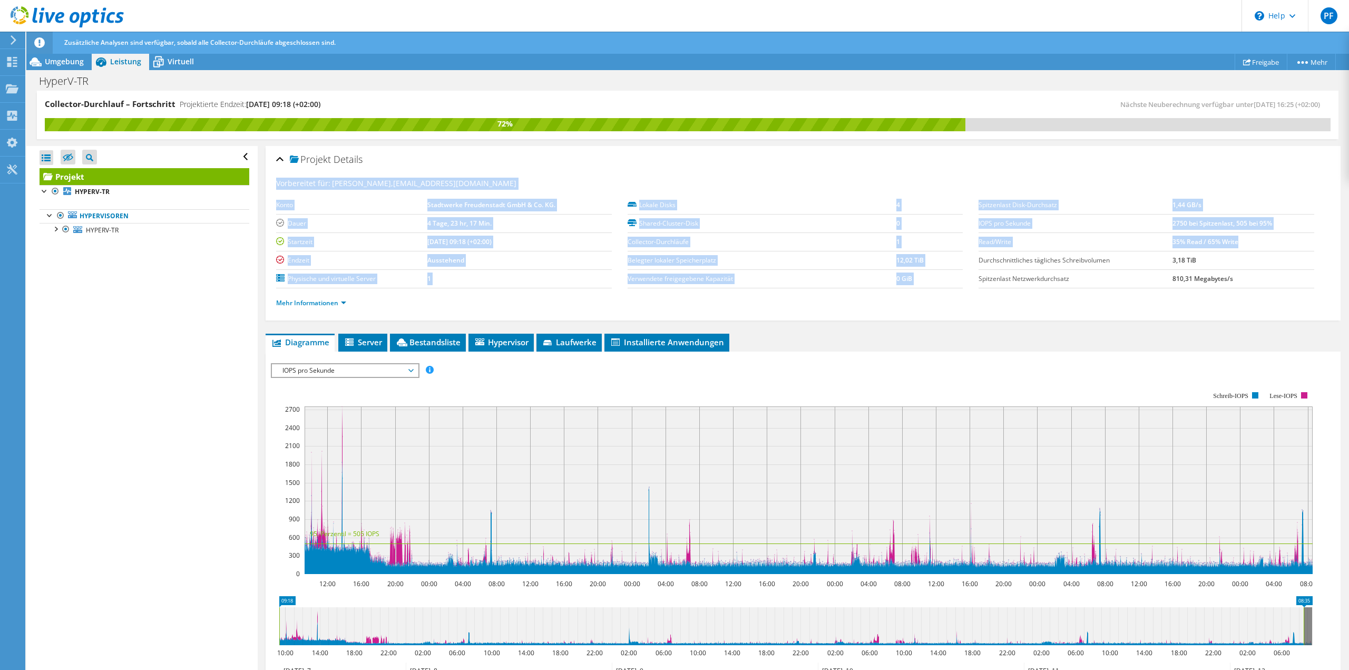
drag, startPoint x: 1242, startPoint y: 241, endPoint x: 270, endPoint y: 177, distance: 974.1
click at [270, 177] on div "Projekt Details Vorbereitet für: Peter Finster, edv@freudenstadt.de Konto Stadt…" at bounding box center [803, 233] width 1075 height 174
click at [11, 64] on use at bounding box center [12, 62] width 10 height 10
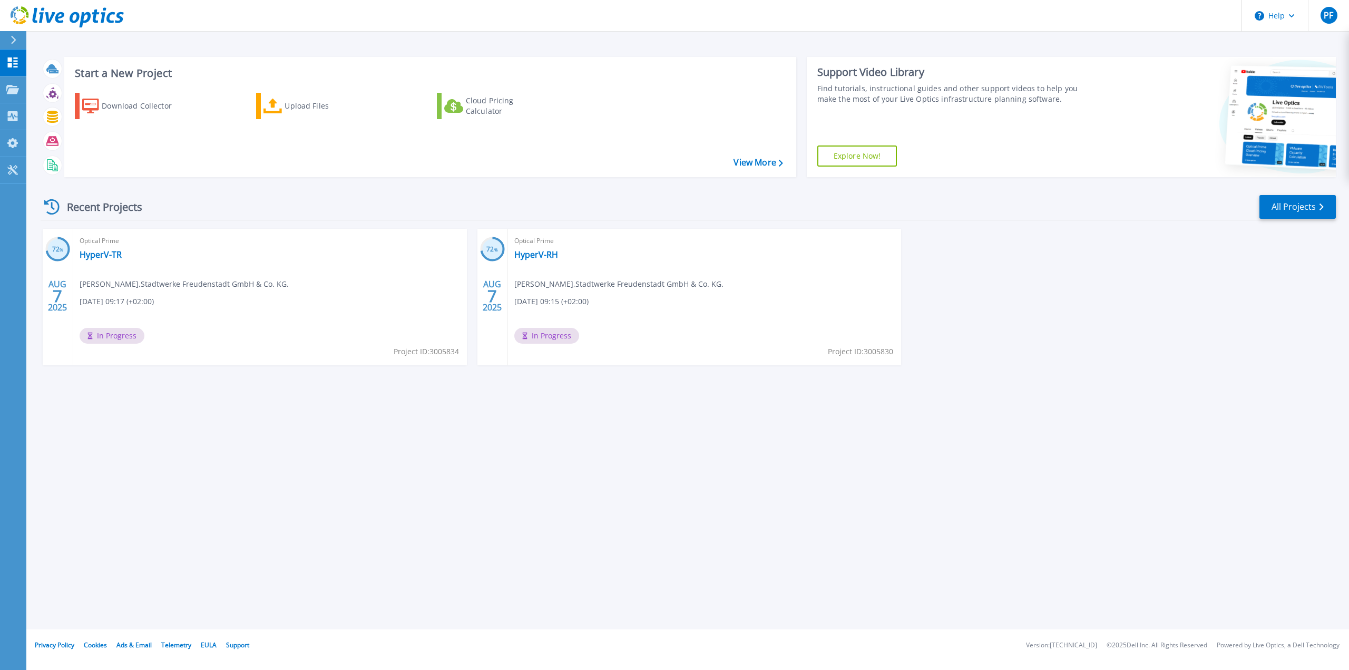
drag, startPoint x: 676, startPoint y: 463, endPoint x: 672, endPoint y: 455, distance: 8.7
click at [676, 463] on div "Start a New Project Download Collector Upload Files Cloud Pricing Calculator Vi…" at bounding box center [687, 314] width 1323 height 629
click at [542, 255] on link "HyperV-RH" at bounding box center [536, 254] width 44 height 11
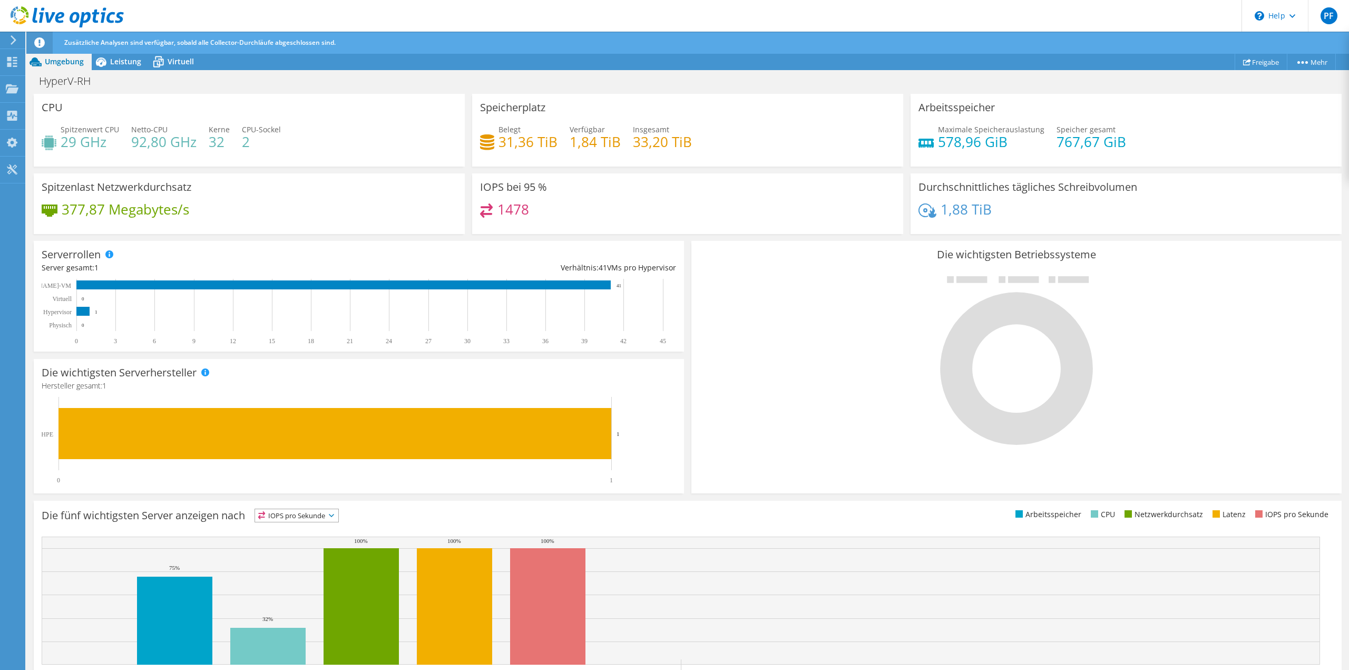
scroll to position [95, 0]
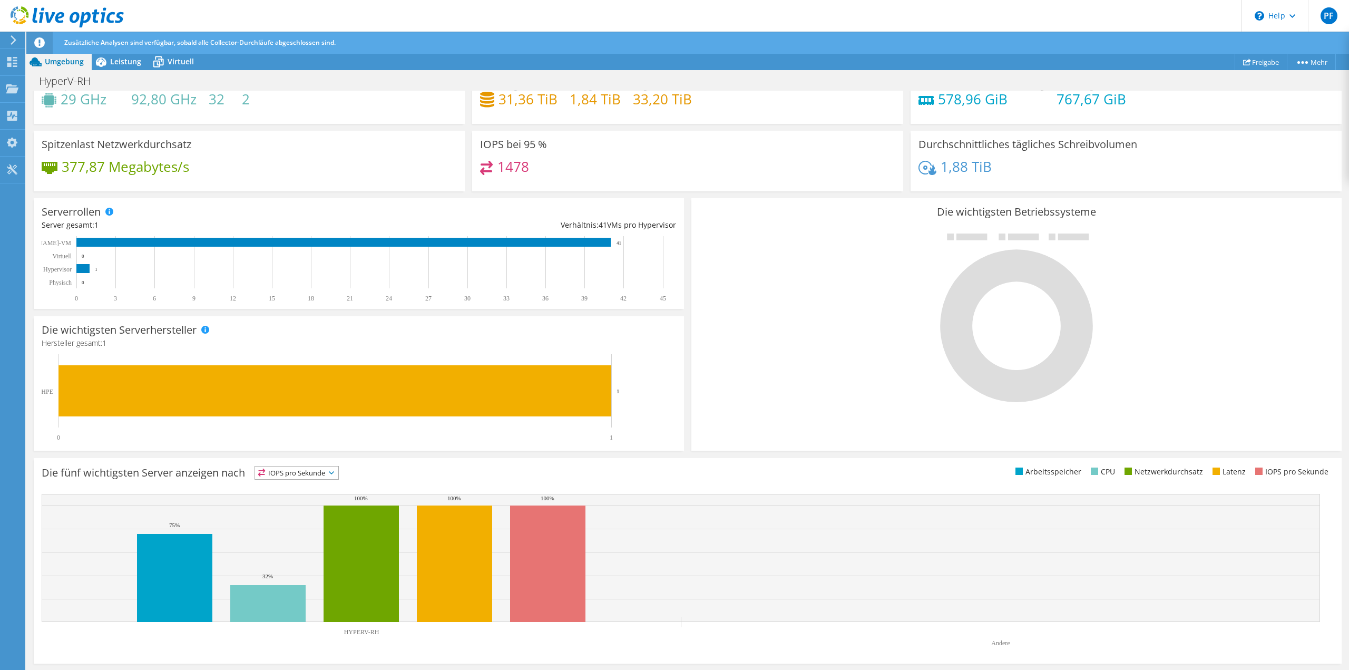
click at [313, 472] on span "IOPS pro Sekunde" at bounding box center [296, 473] width 83 height 13
click at [302, 484] on li "IOPS pro Sekunde" at bounding box center [296, 486] width 83 height 15
click at [335, 473] on span "IOPS pro Sekunde" at bounding box center [296, 473] width 83 height 13
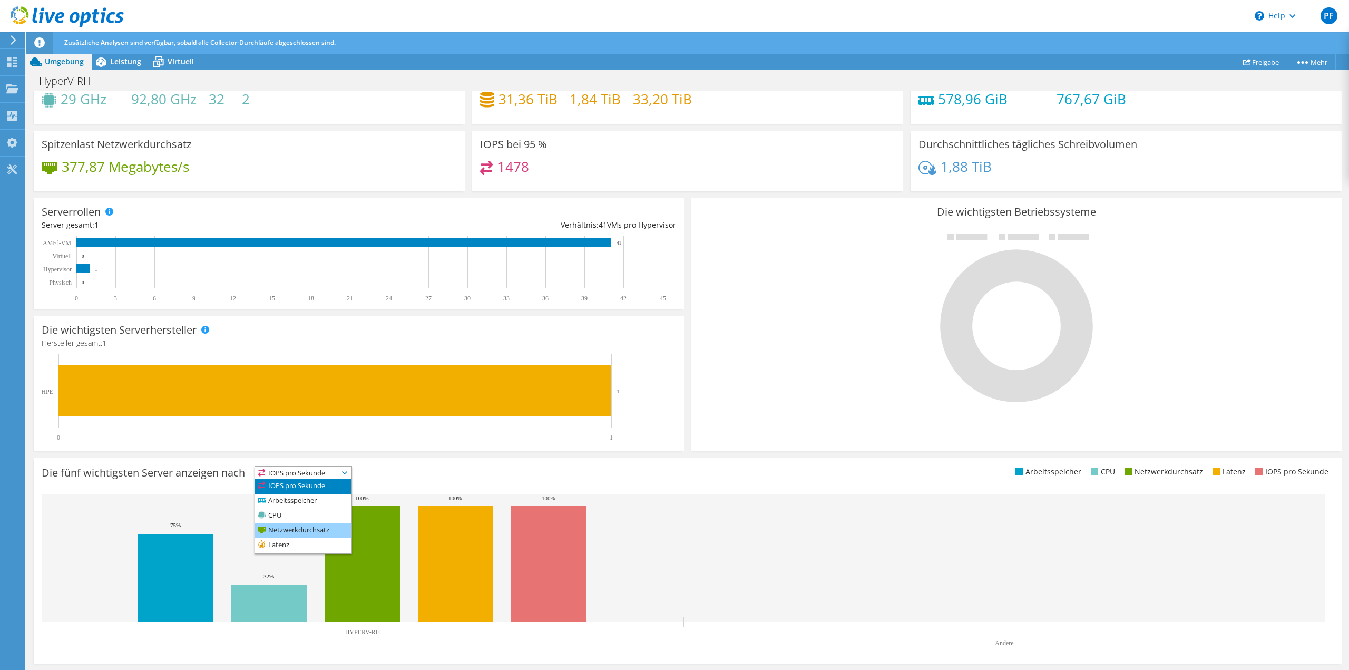
click at [319, 528] on li "Netzwerkdurchsatz" at bounding box center [303, 530] width 96 height 15
click at [324, 475] on span "Netzwerkdurchsatz" at bounding box center [299, 473] width 88 height 13
click at [310, 545] on li "Latenz" at bounding box center [305, 545] width 101 height 15
click at [319, 470] on span "Latenz" at bounding box center [287, 473] width 64 height 13
click at [306, 497] on li "Arbeitsspeicher" at bounding box center [293, 501] width 77 height 15
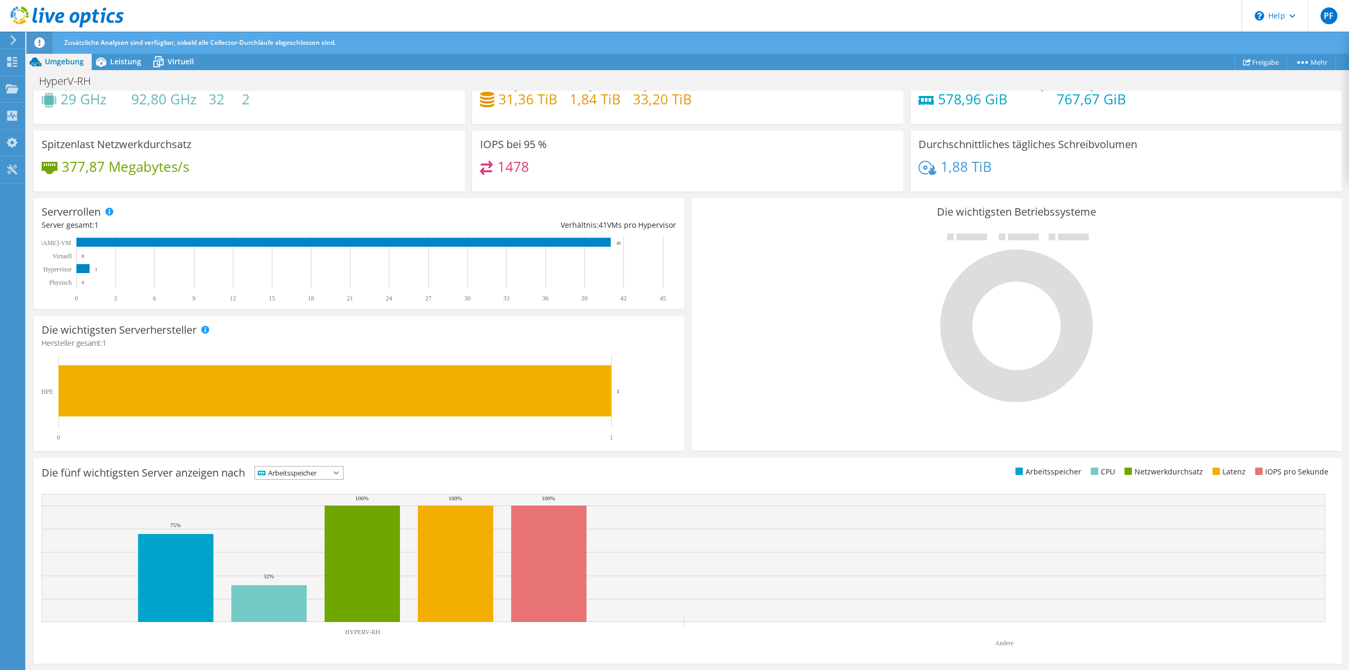
click at [324, 475] on span "Arbeitsspeicher" at bounding box center [292, 473] width 75 height 13
click at [308, 490] on li "IOPS pro Sekunde" at bounding box center [299, 486] width 88 height 15
click at [109, 58] on icon at bounding box center [101, 62] width 18 height 18
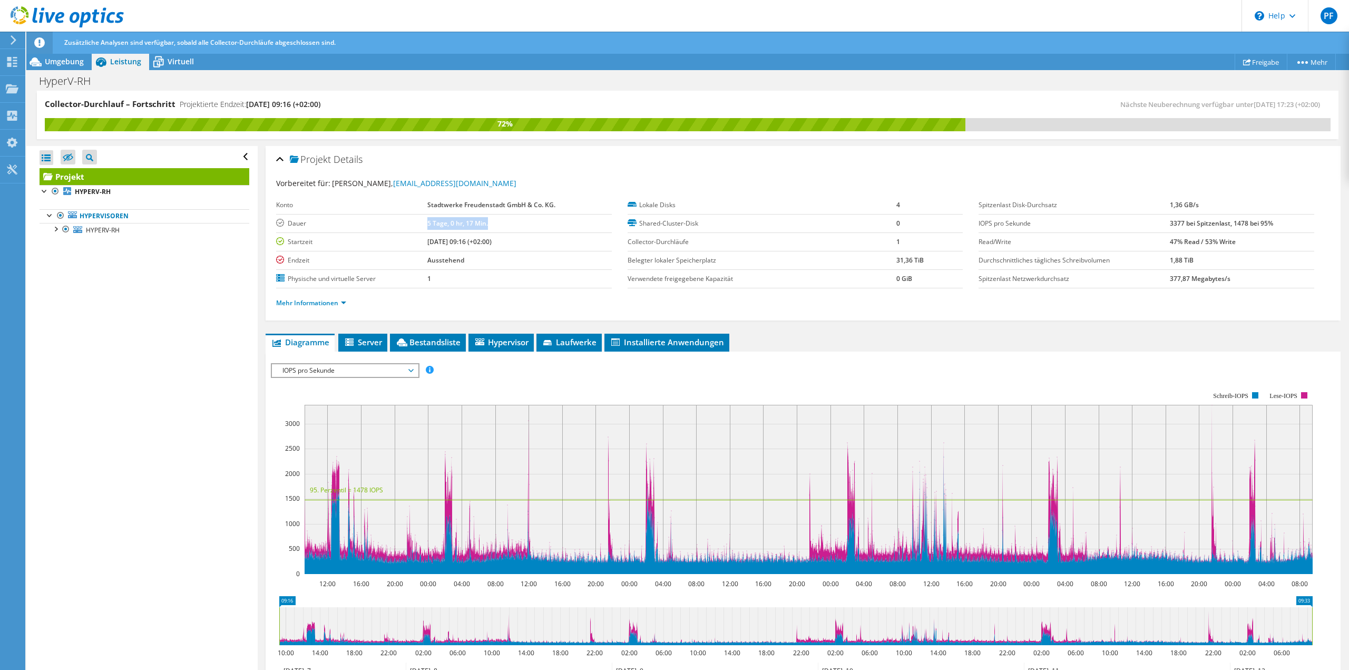
drag, startPoint x: 416, startPoint y: 225, endPoint x: 499, endPoint y: 226, distance: 82.8
click at [499, 226] on tr "[PERSON_NAME] 5 Tage, 0 hr, 17 Min." at bounding box center [444, 223] width 336 height 18
click at [366, 338] on span "Server" at bounding box center [363, 342] width 38 height 11
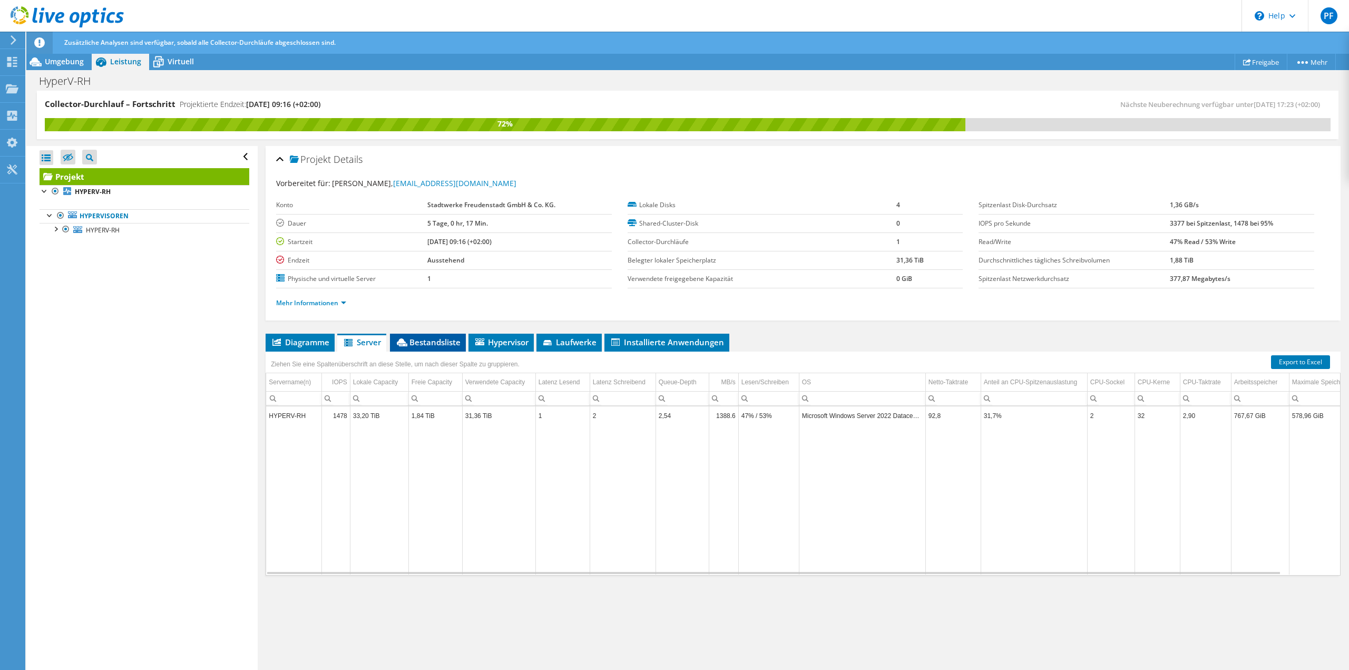
click at [455, 343] on span "Bestandsliste" at bounding box center [427, 342] width 65 height 11
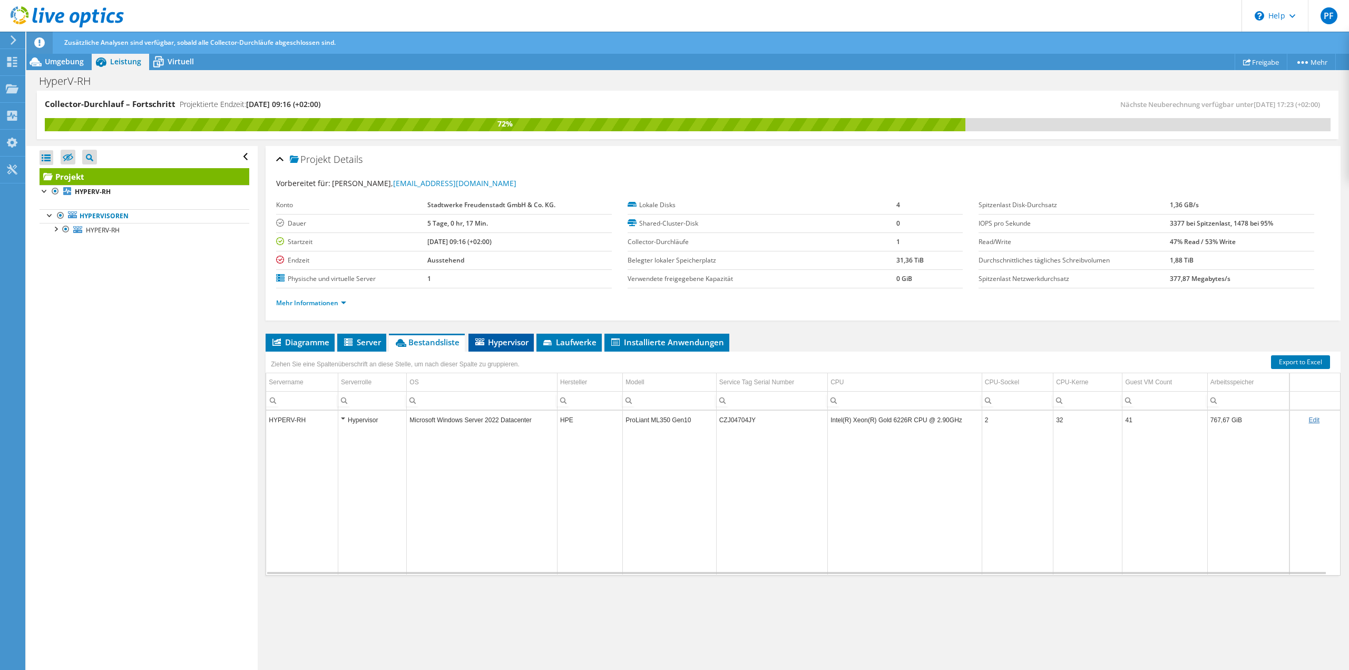
click at [526, 344] on span "Hypervisor" at bounding box center [501, 342] width 55 height 11
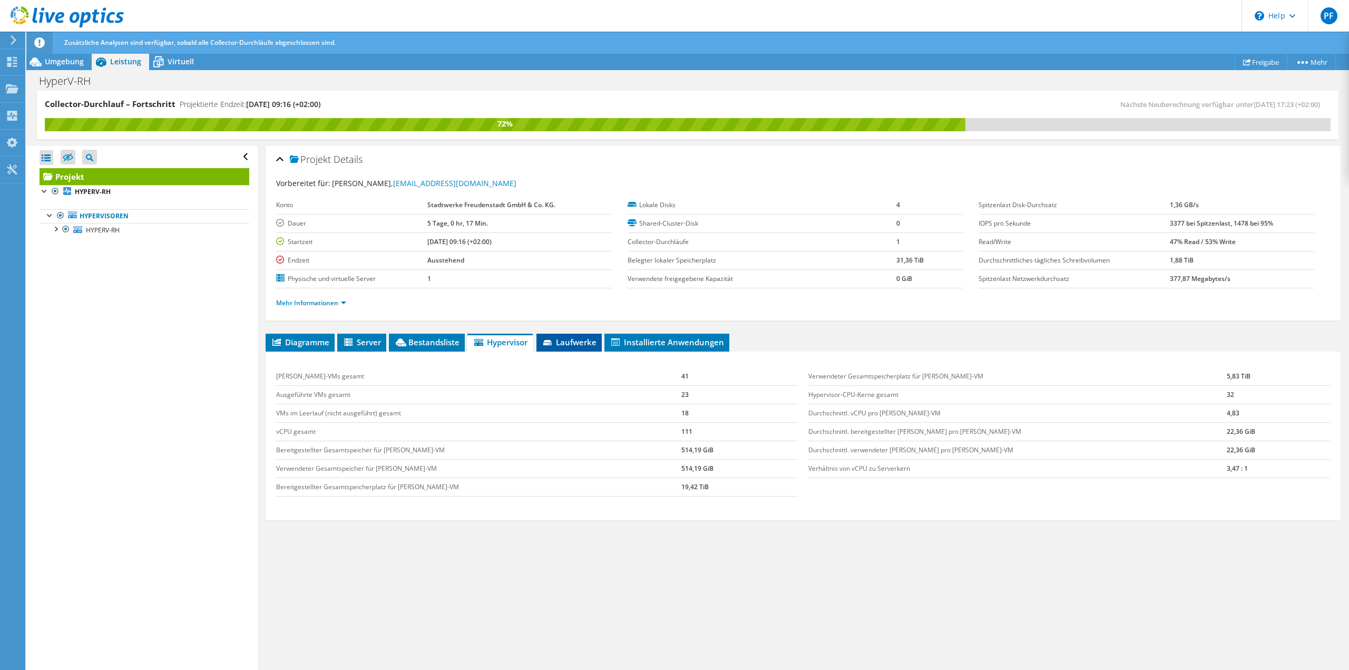
click at [581, 345] on span "Laufwerke" at bounding box center [569, 342] width 55 height 11
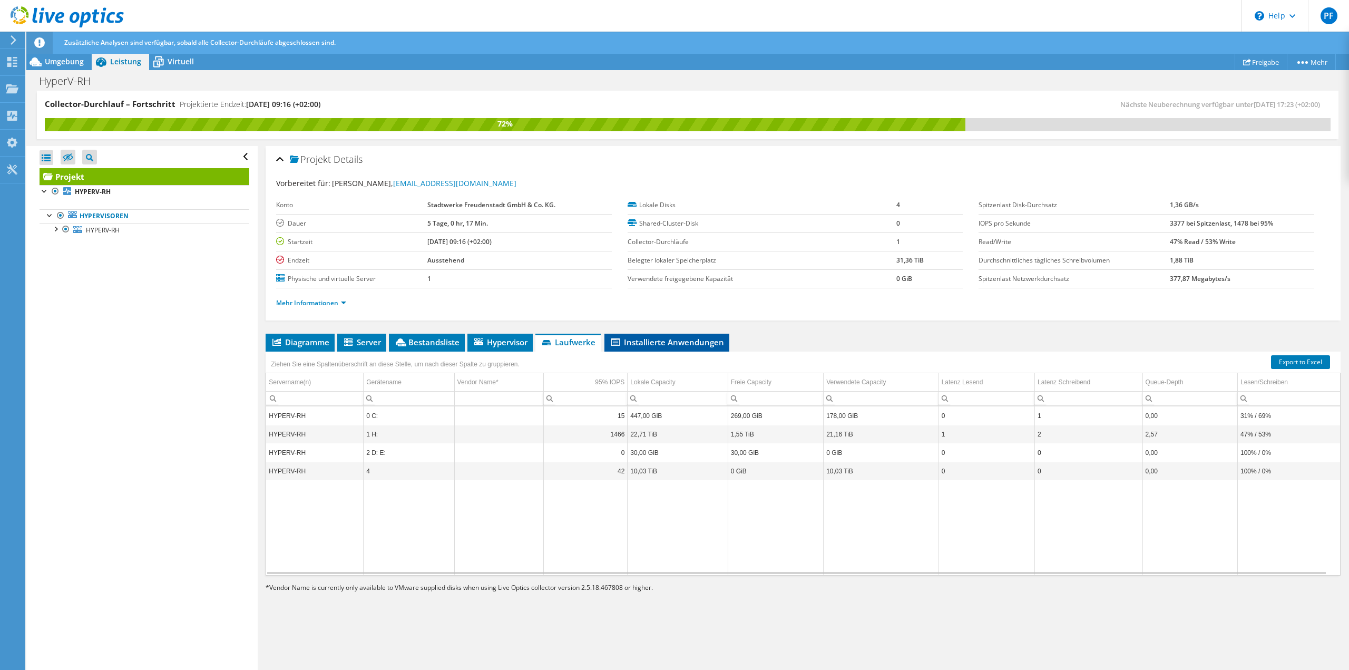
click at [650, 339] on span "Installierte Anwendungen" at bounding box center [667, 342] width 114 height 11
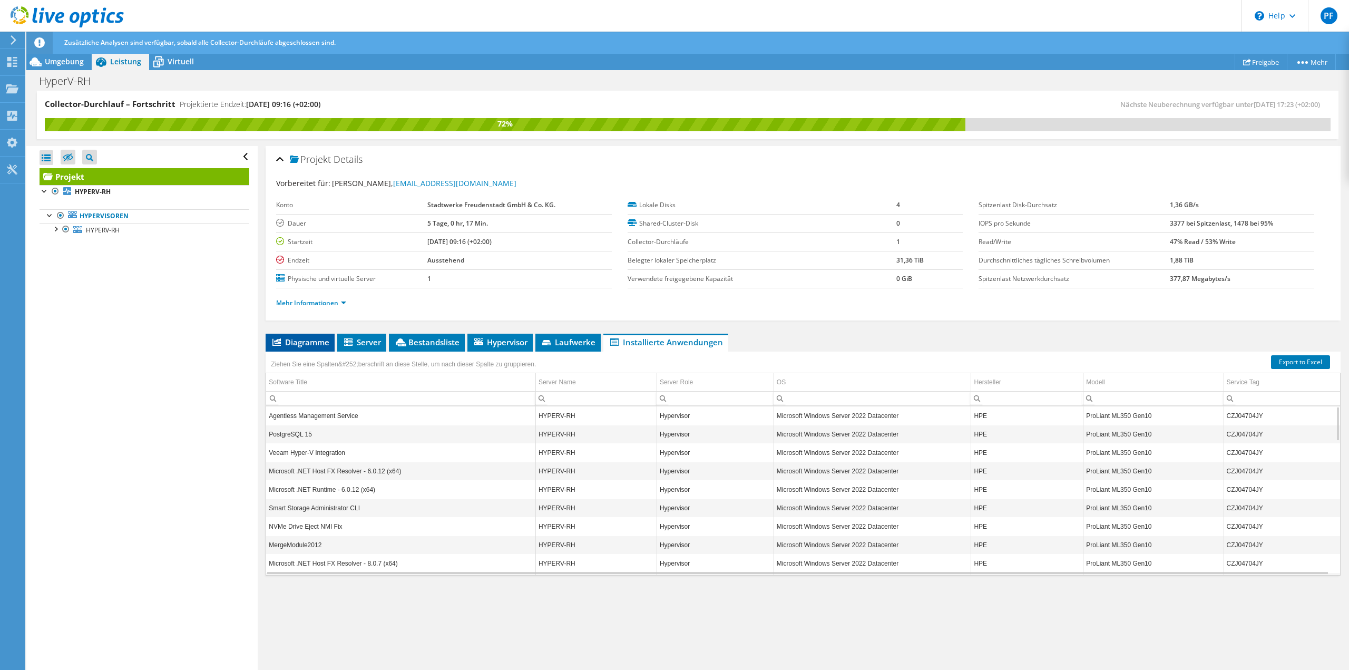
click at [325, 346] on span "Diagramme" at bounding box center [300, 342] width 59 height 11
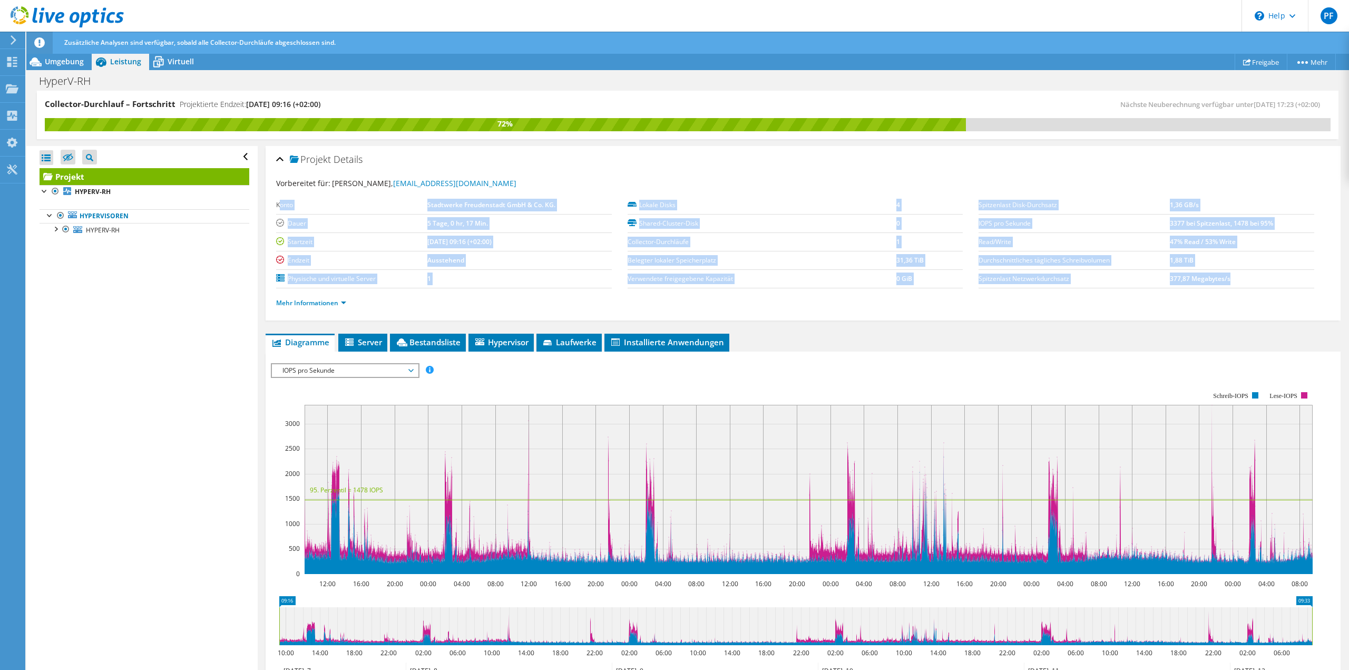
drag, startPoint x: 1241, startPoint y: 283, endPoint x: 279, endPoint y: 206, distance: 964.6
click at [279, 206] on section "Vorbereitet für: [PERSON_NAME], [EMAIL_ADDRESS][DOMAIN_NAME] Konto Stadtwerke F…" at bounding box center [803, 248] width 1054 height 140
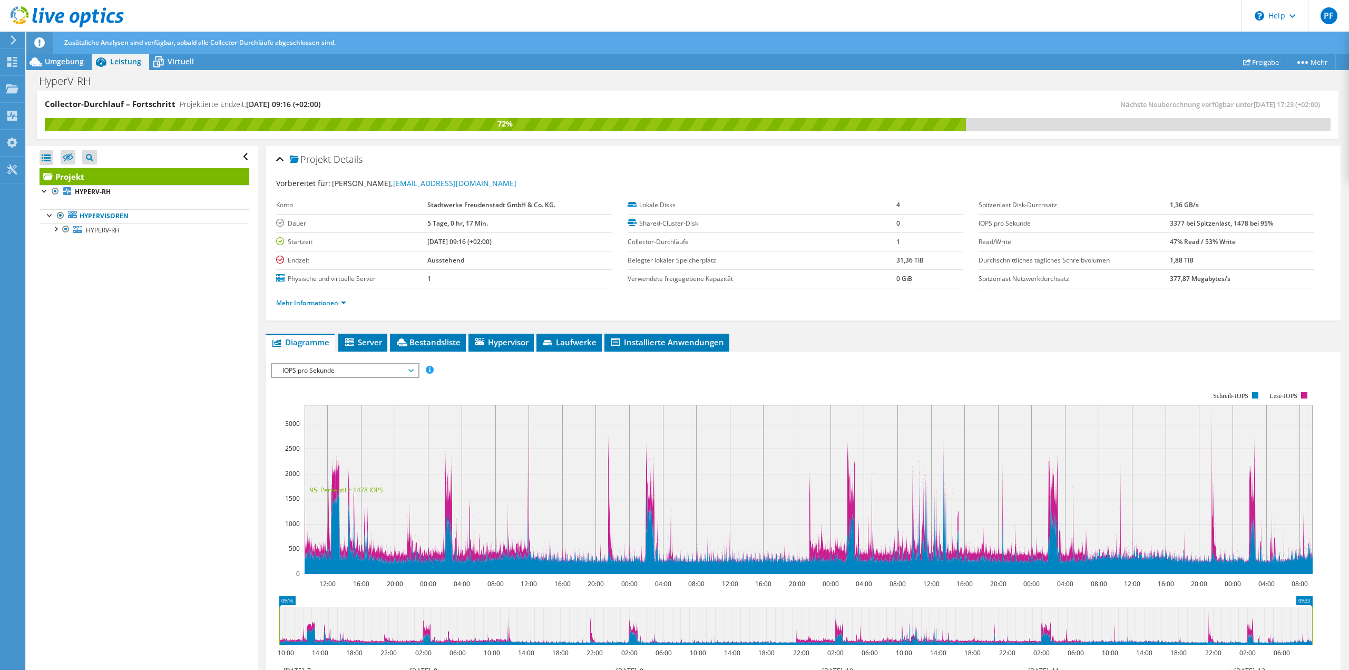
click at [277, 205] on label "Konto" at bounding box center [351, 205] width 151 height 11
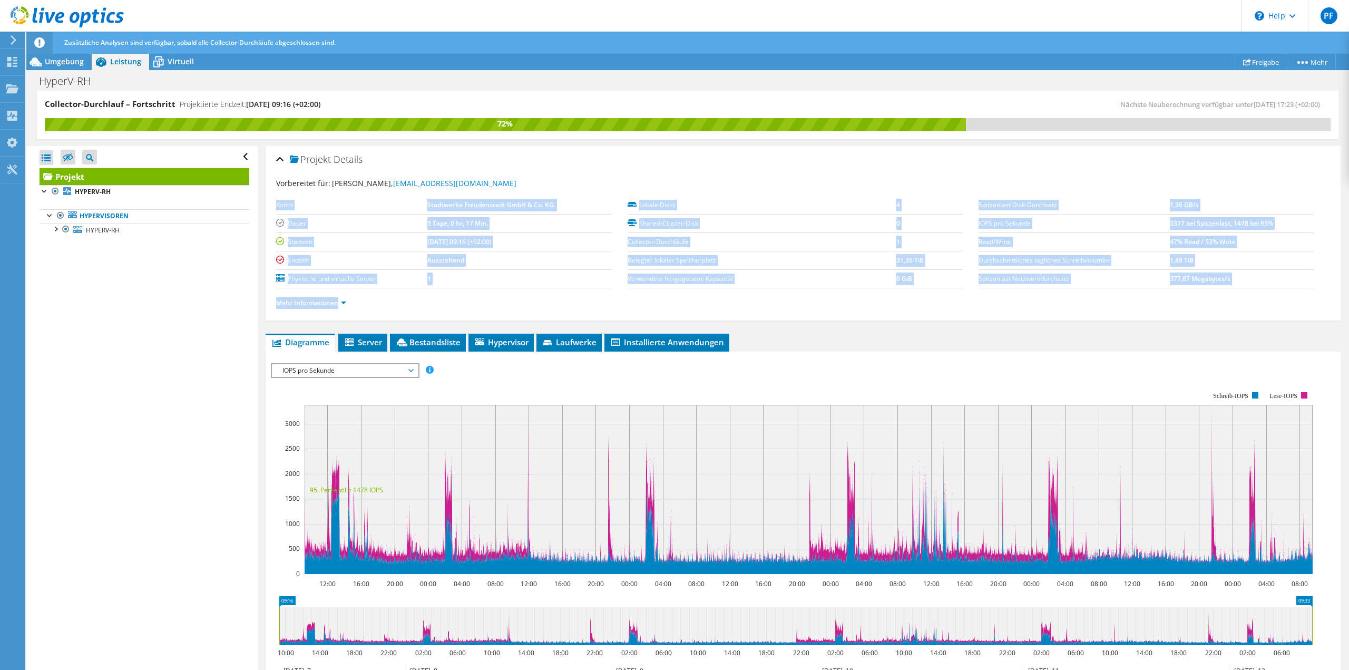
drag, startPoint x: 276, startPoint y: 205, endPoint x: 1232, endPoint y: 295, distance: 960.5
click at [1232, 295] on section "Vorbereitet für: [PERSON_NAME], [EMAIL_ADDRESS][DOMAIN_NAME] Konto Stadtwerke F…" at bounding box center [803, 248] width 1054 height 140
click at [1182, 307] on ul "Mehr Informationen" at bounding box center [803, 302] width 1054 height 14
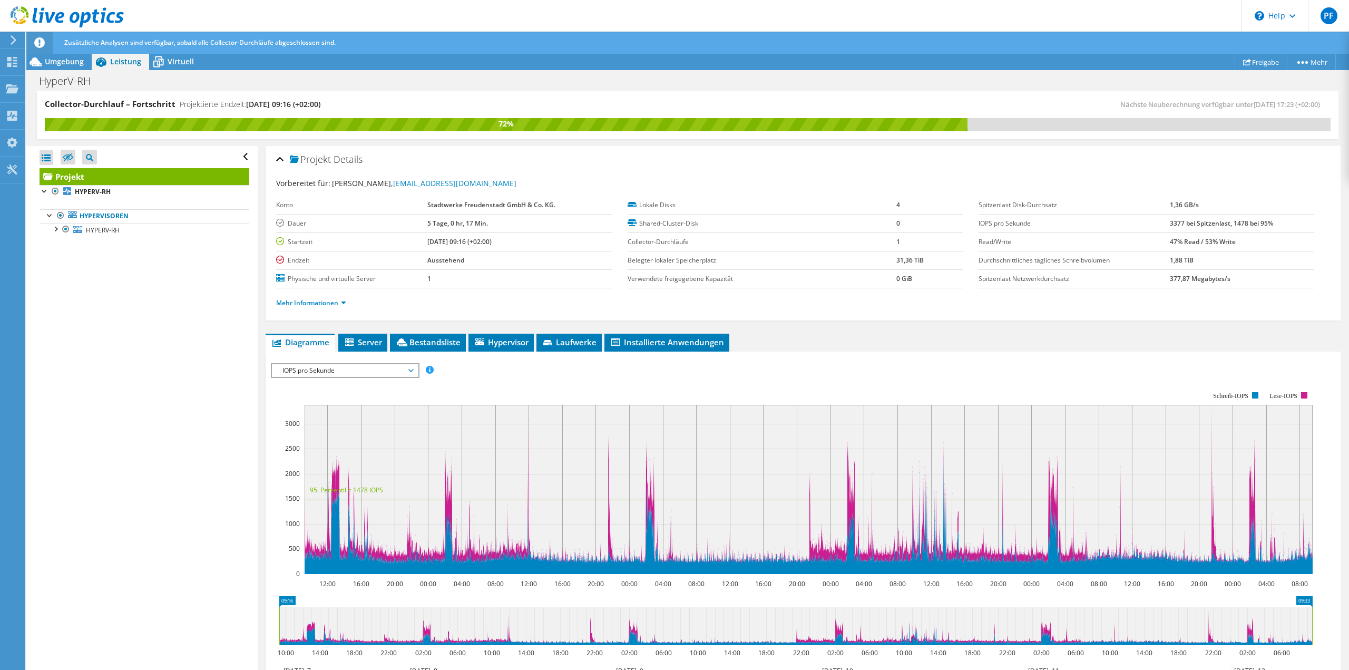
click at [112, 58] on span "Leistung" at bounding box center [125, 61] width 31 height 10
click at [124, 63] on span "Leistung" at bounding box center [125, 61] width 31 height 10
click at [182, 60] on span "Virtuell" at bounding box center [181, 61] width 26 height 10
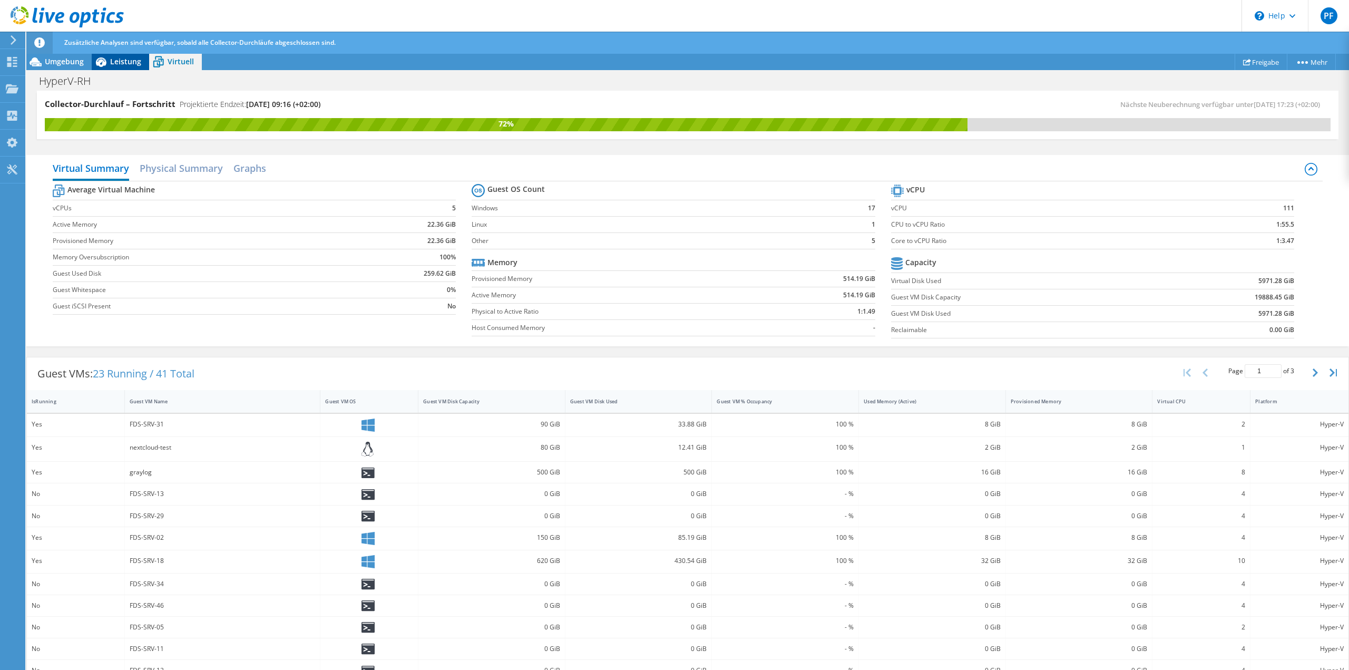
click at [121, 63] on span "Leistung" at bounding box center [125, 61] width 31 height 10
